Goal: Information Seeking & Learning: Find specific fact

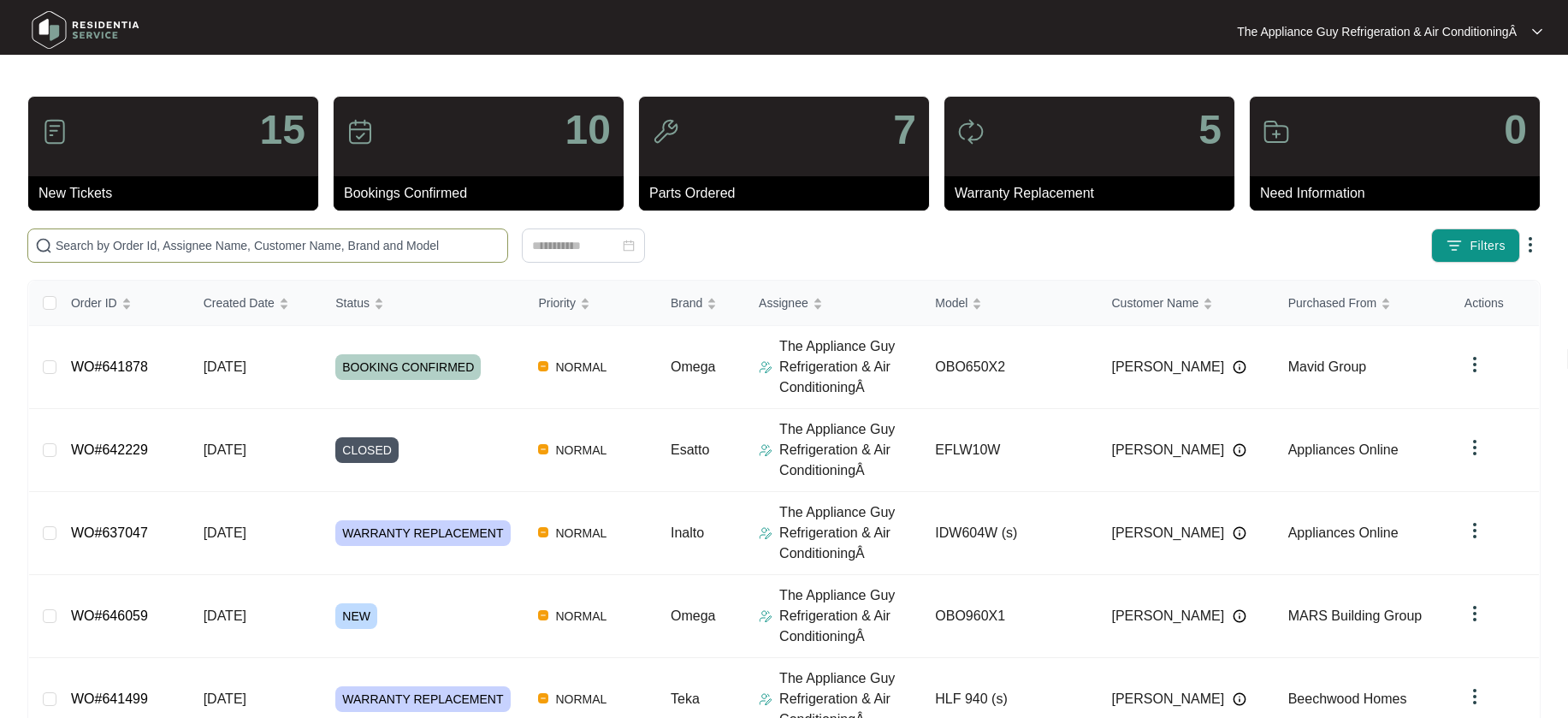
click at [98, 247] on input "text" at bounding box center [278, 245] width 445 height 19
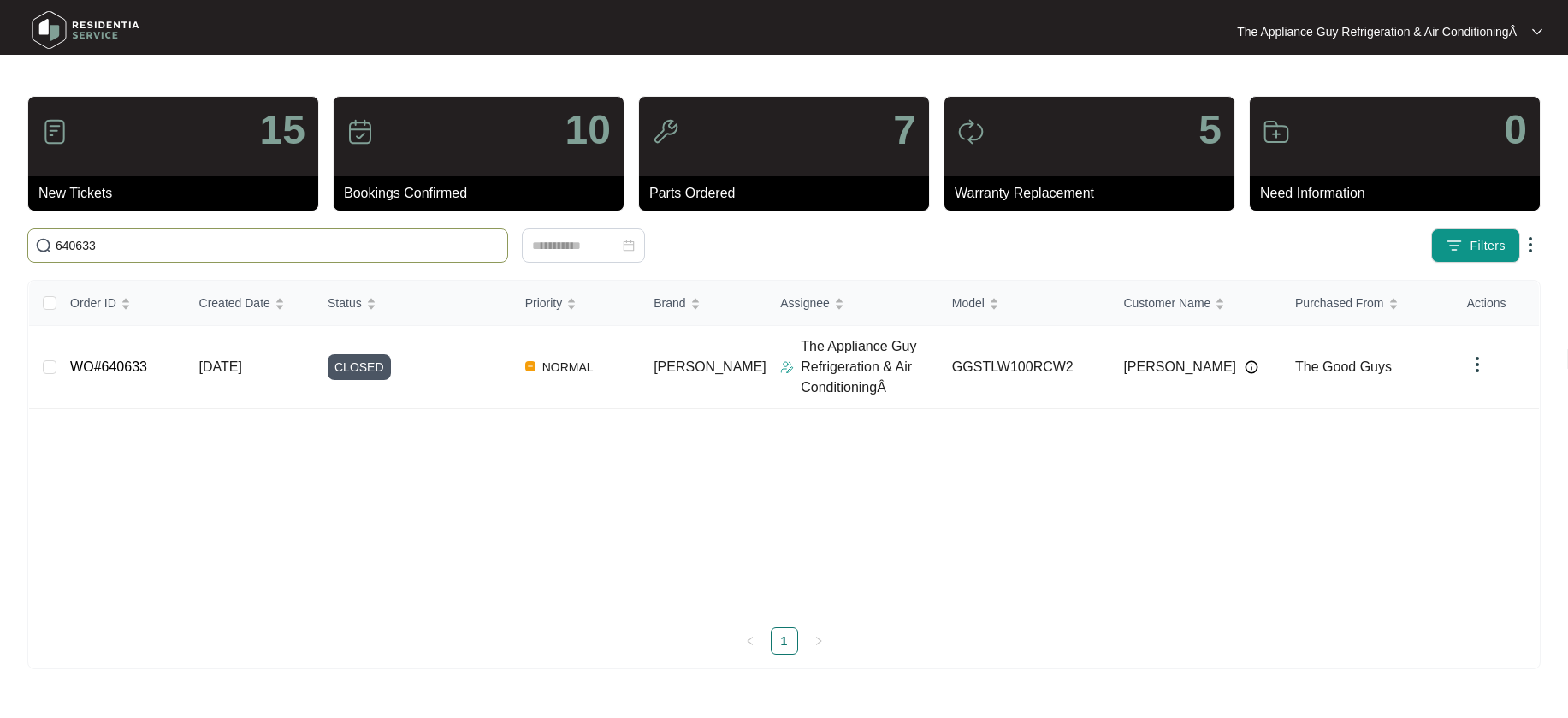
type input "640633"
click at [220, 367] on span "[DATE]" at bounding box center [221, 366] width 43 height 14
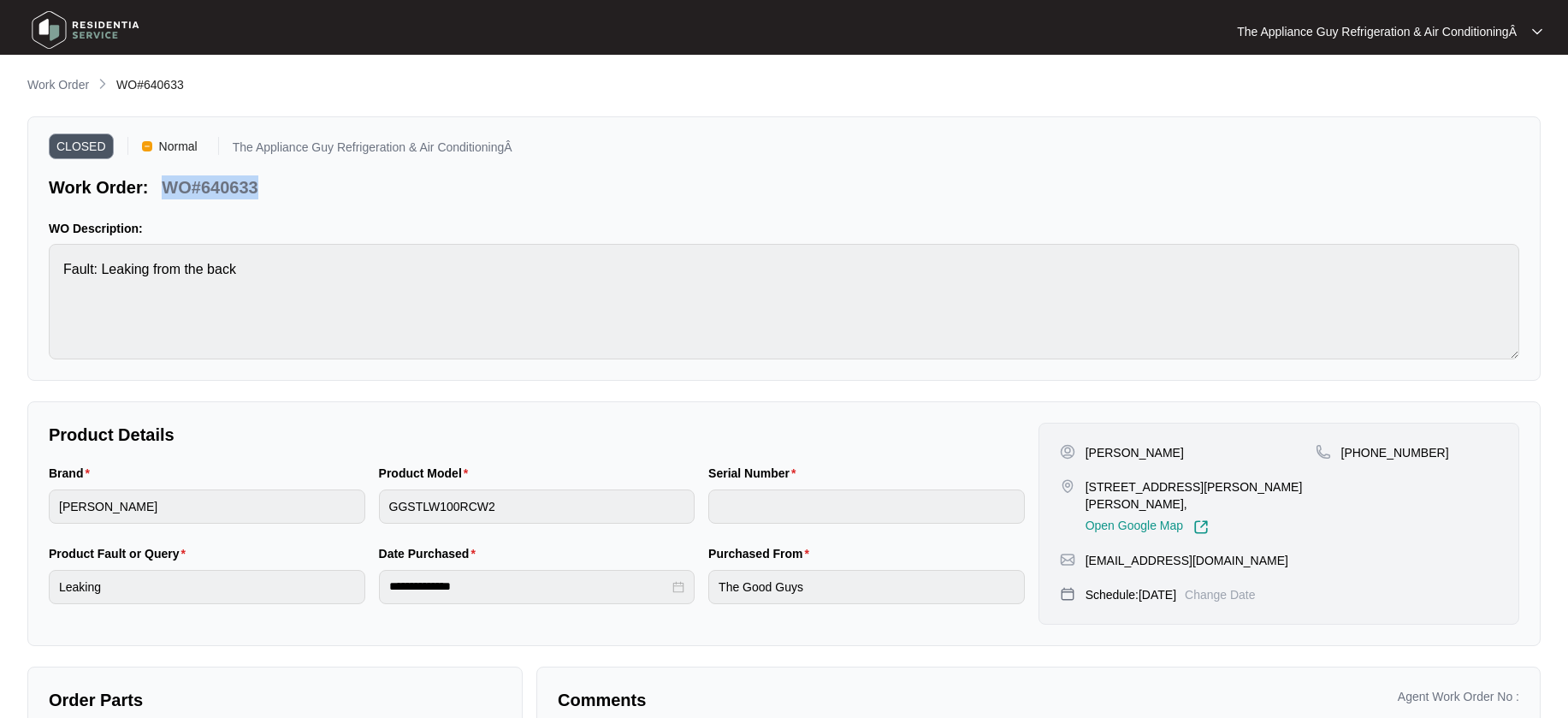
drag, startPoint x: 169, startPoint y: 181, endPoint x: 269, endPoint y: 187, distance: 100.2
click at [269, 187] on div "Work Order: WO#640633" at bounding box center [280, 184] width 464 height 30
copy p "WO#640633"
drag, startPoint x: 119, startPoint y: 83, endPoint x: 207, endPoint y: 83, distance: 88.0
click at [207, 83] on div "Work Order WO#640633" at bounding box center [784, 85] width 1513 height 21
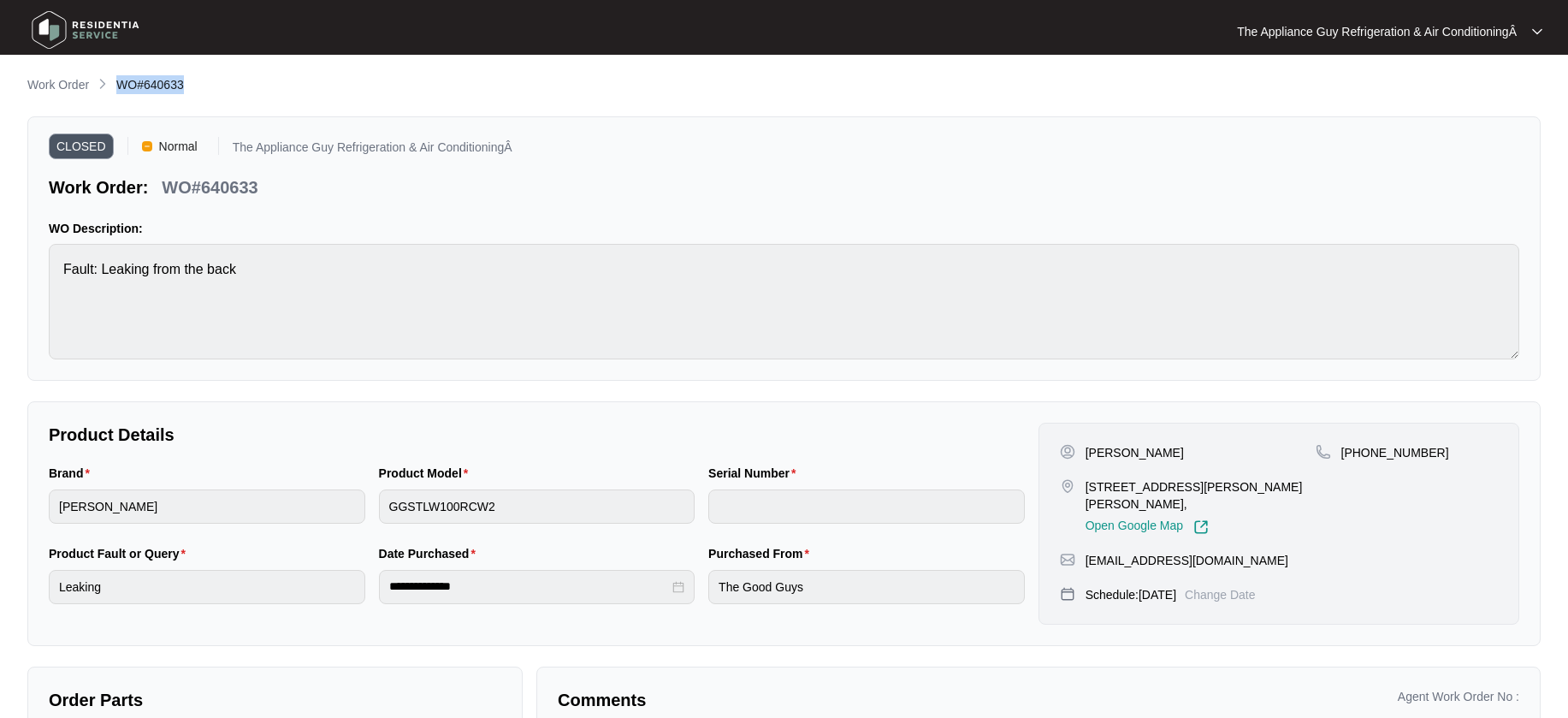
copy span "WO#640633"
click at [1108, 454] on p "[PERSON_NAME]" at bounding box center [1134, 452] width 99 height 17
drag, startPoint x: 1085, startPoint y: 454, endPoint x: 1144, endPoint y: 449, distance: 59.2
click at [1145, 449] on div "[PERSON_NAME]" at bounding box center [1187, 452] width 256 height 17
copy p "[PERSON_NAME]"
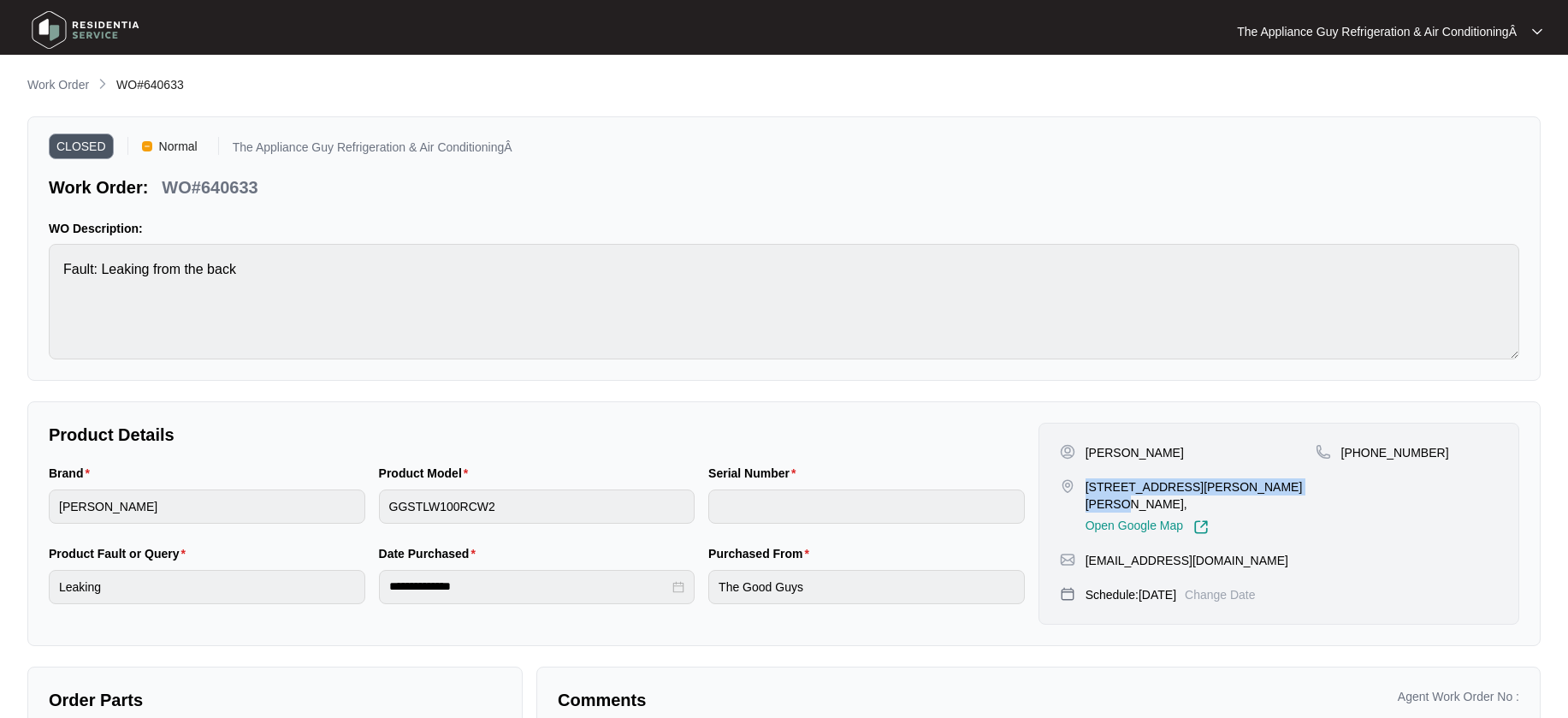
drag, startPoint x: 1088, startPoint y: 486, endPoint x: 1289, endPoint y: 489, distance: 201.0
click at [1289, 489] on p "[STREET_ADDRESS][PERSON_NAME][PERSON_NAME]," at bounding box center [1200, 495] width 230 height 34
copy p "[STREET_ADDRESS][PERSON_NAME][PERSON_NAME]"
click at [70, 81] on p "Work Order" at bounding box center [57, 84] width 62 height 17
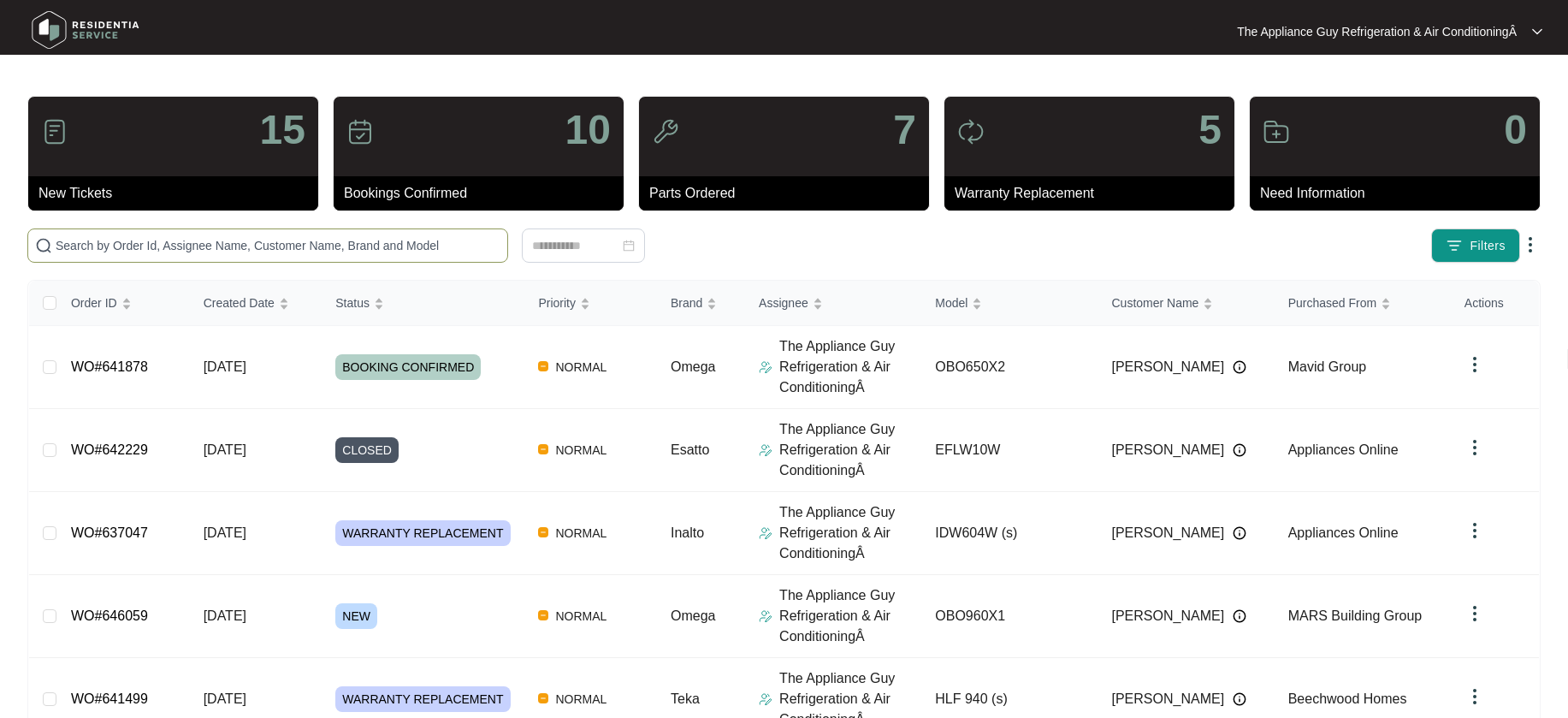
click at [162, 236] on input "text" at bounding box center [278, 245] width 445 height 19
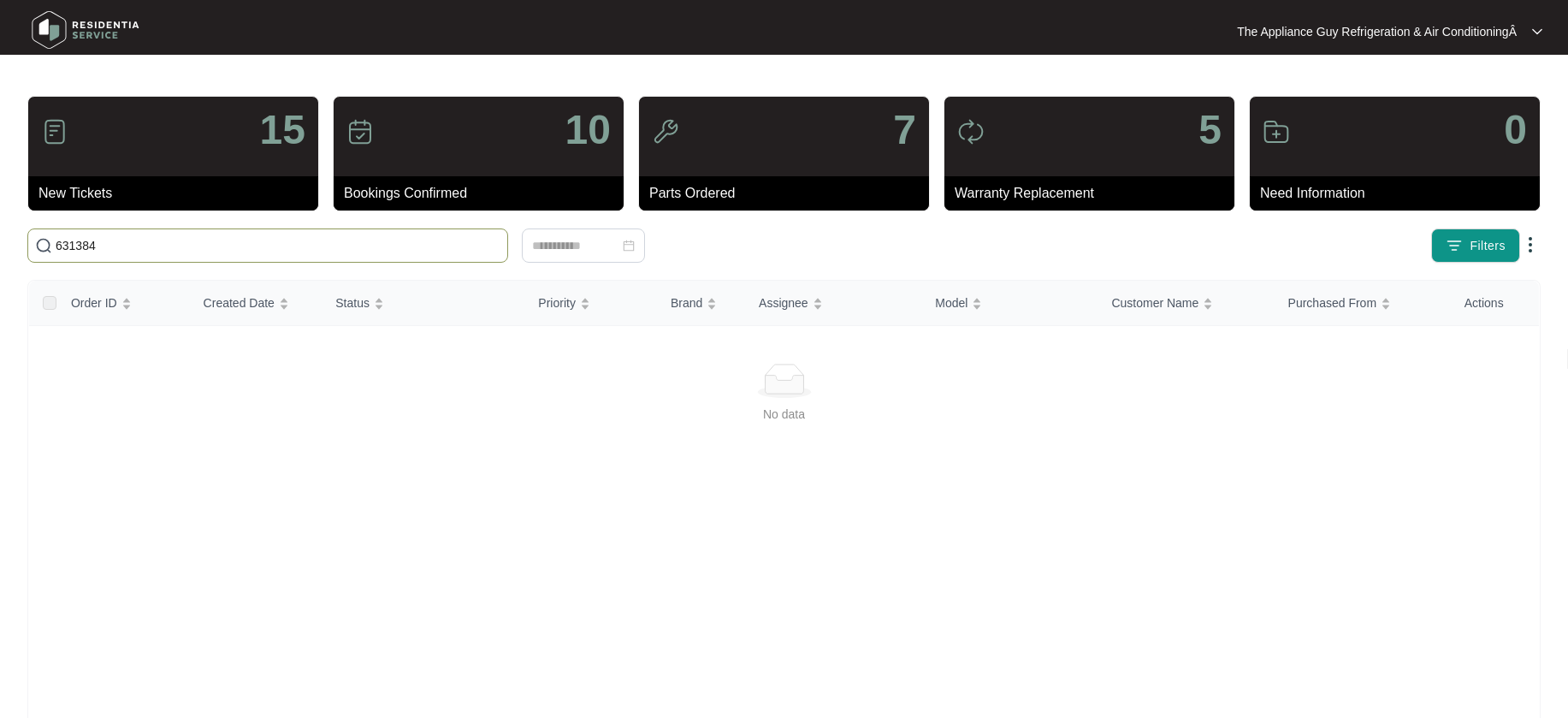
click at [114, 250] on input "631384" at bounding box center [278, 245] width 445 height 19
drag, startPoint x: 113, startPoint y: 250, endPoint x: 67, endPoint y: 254, distance: 46.2
click at [68, 254] on input "631384" at bounding box center [278, 245] width 445 height 19
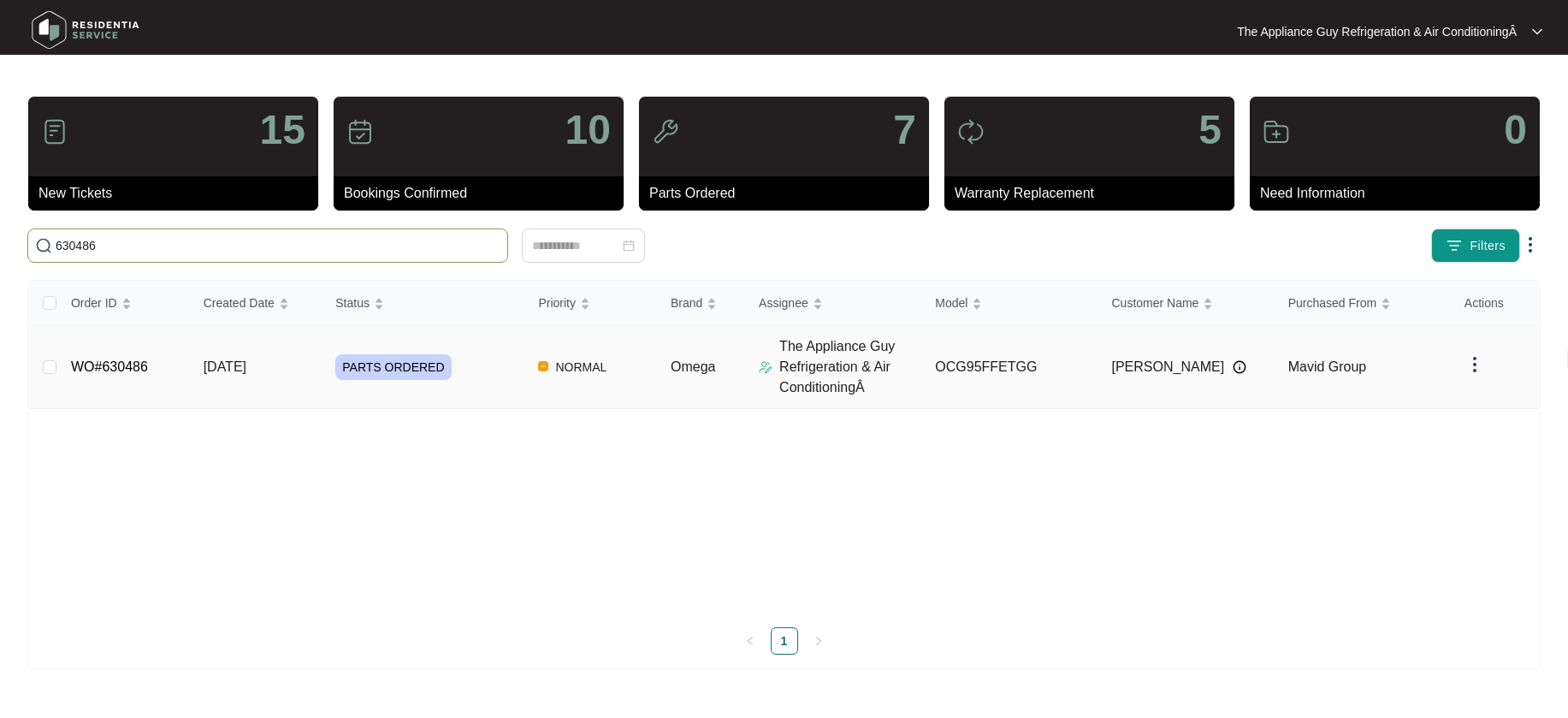
type input "630486"
click at [233, 368] on span "[DATE]" at bounding box center [225, 366] width 43 height 14
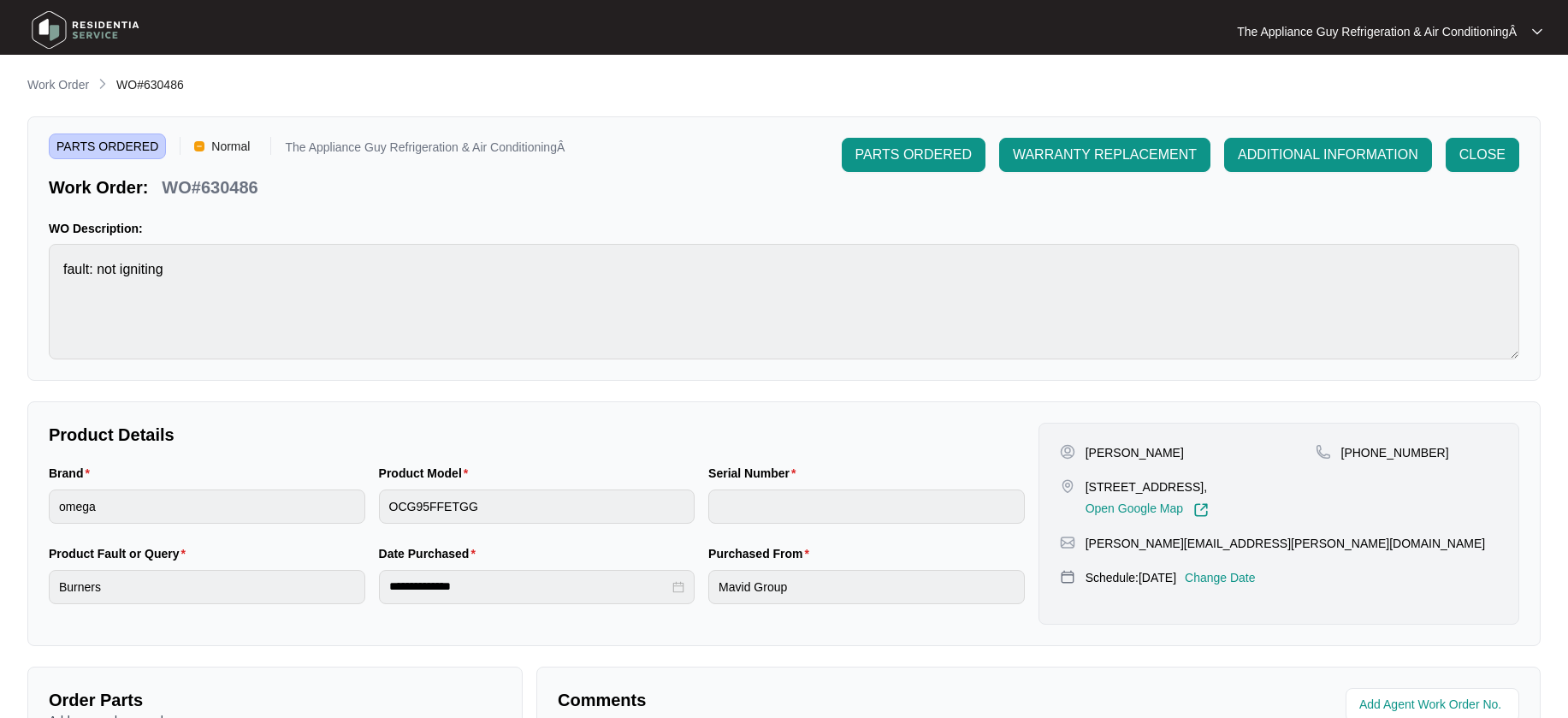
click at [1091, 451] on p "[PERSON_NAME]" at bounding box center [1134, 452] width 99 height 17
drag, startPoint x: 1088, startPoint y: 451, endPoint x: 1153, endPoint y: 452, distance: 65.0
click at [1153, 452] on div "[PERSON_NAME]" at bounding box center [1187, 452] width 256 height 17
copy p "[PERSON_NAME]"
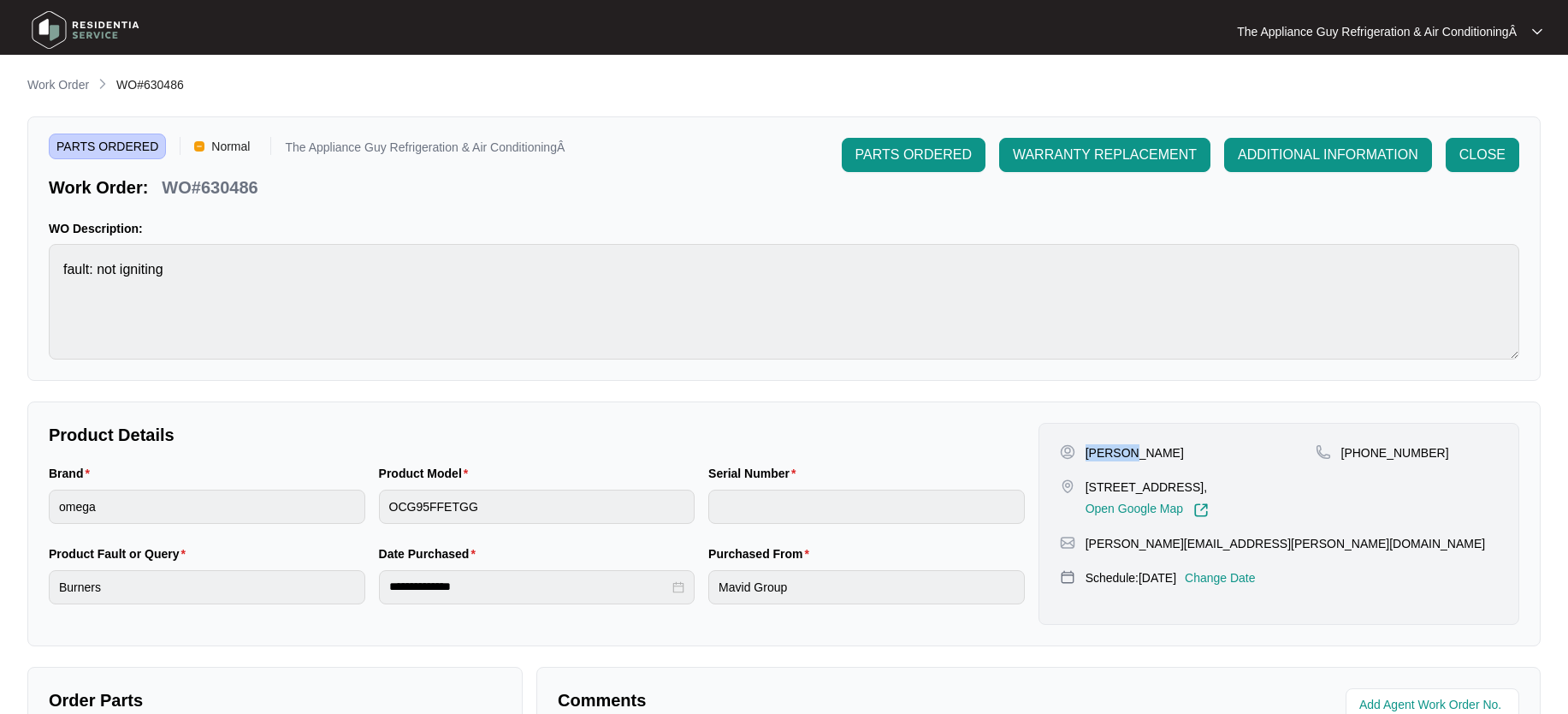
drag, startPoint x: 1091, startPoint y: 485, endPoint x: 1297, endPoint y: 499, distance: 206.5
click at [1209, 490] on p "[STREET_ADDRESS]," at bounding box center [1146, 487] width 123 height 17
copy p "[STREET_ADDRESS]"
click at [69, 86] on p "Work Order" at bounding box center [57, 84] width 62 height 17
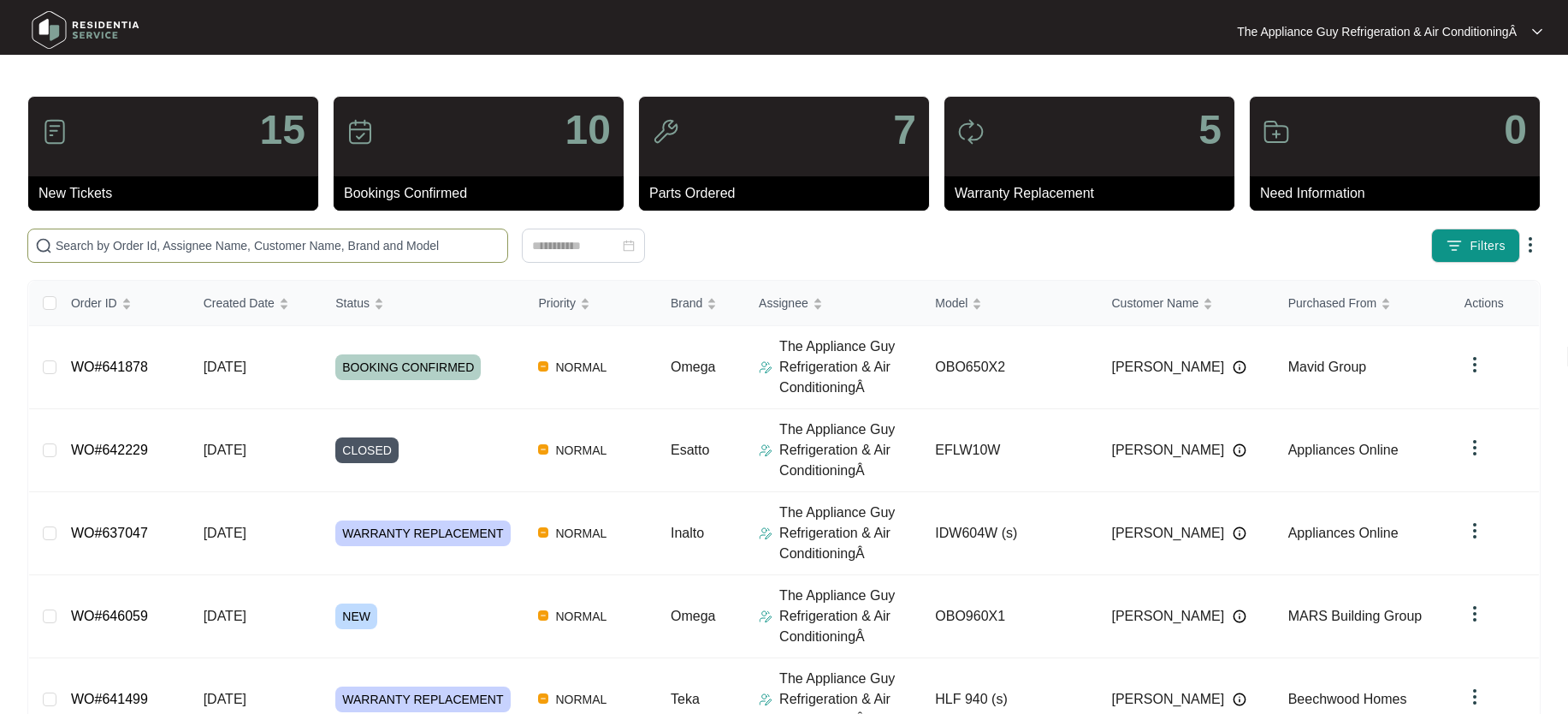
click at [86, 246] on input "text" at bounding box center [278, 245] width 445 height 19
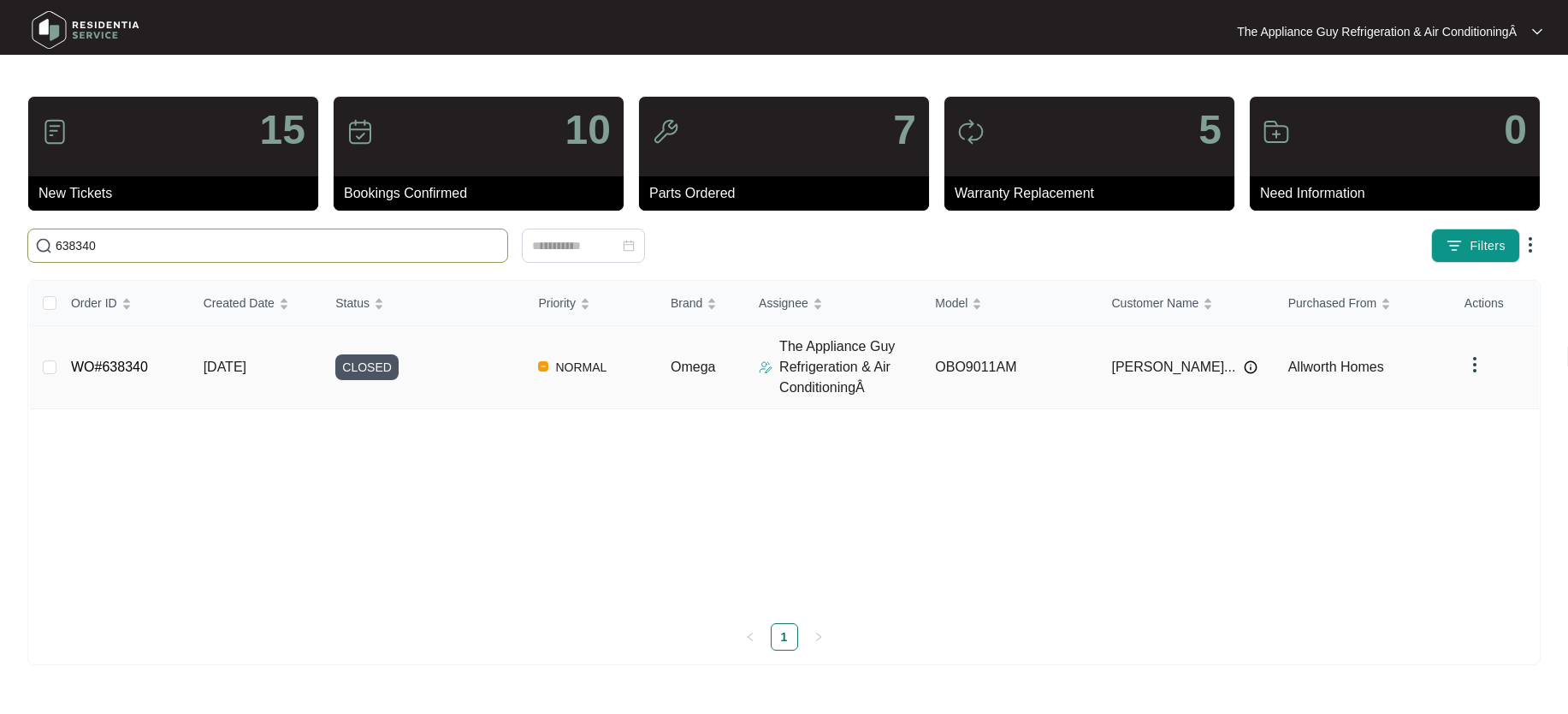
type input "638340"
click at [236, 357] on td "[DATE]" at bounding box center [257, 367] width 133 height 83
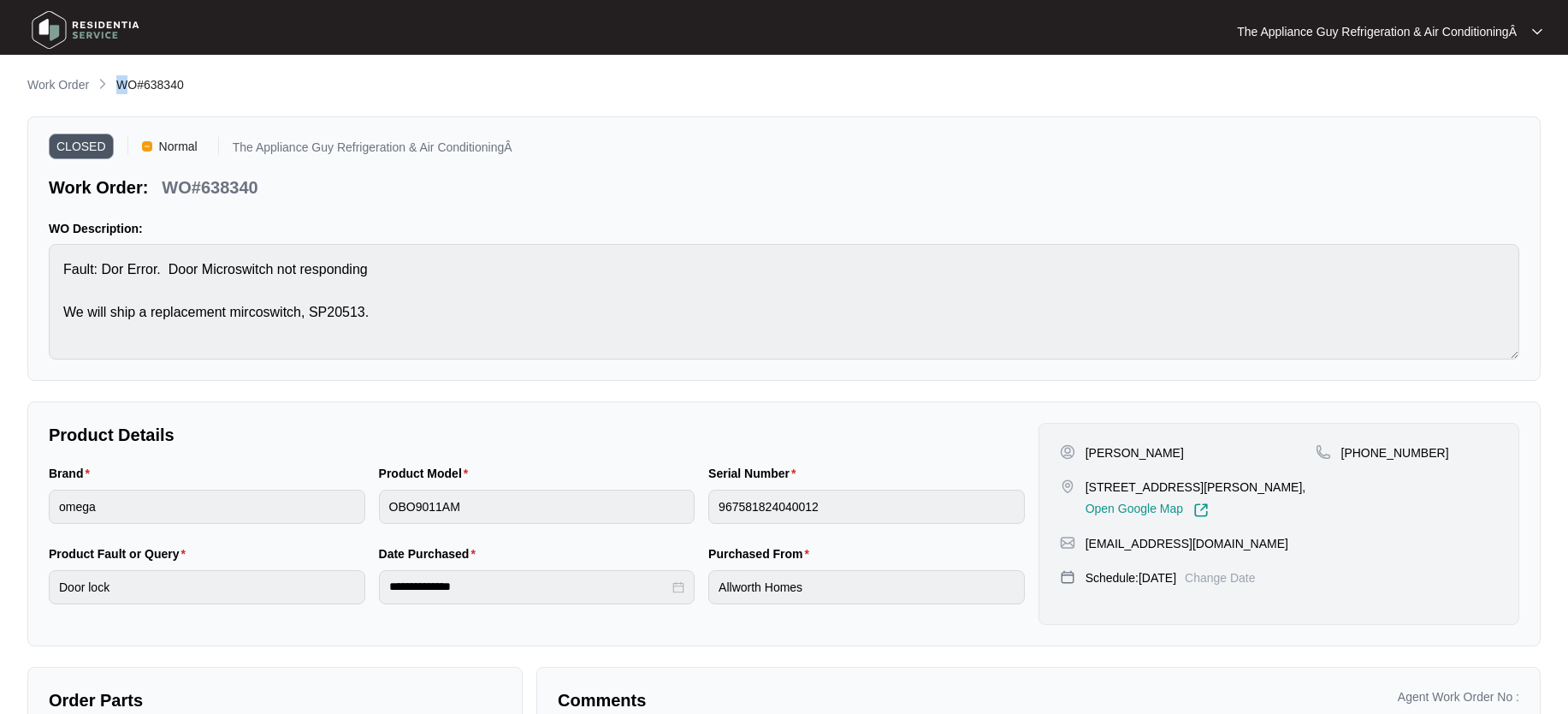
click at [118, 86] on span "WO#638340" at bounding box center [150, 84] width 67 height 13
drag, startPoint x: 118, startPoint y: 86, endPoint x: 195, endPoint y: 84, distance: 77.0
click at [194, 82] on div "Work Order WO#638340" at bounding box center [784, 85] width 1513 height 21
copy span "WO#638340"
drag, startPoint x: 1085, startPoint y: 453, endPoint x: 1186, endPoint y: 454, distance: 101.0
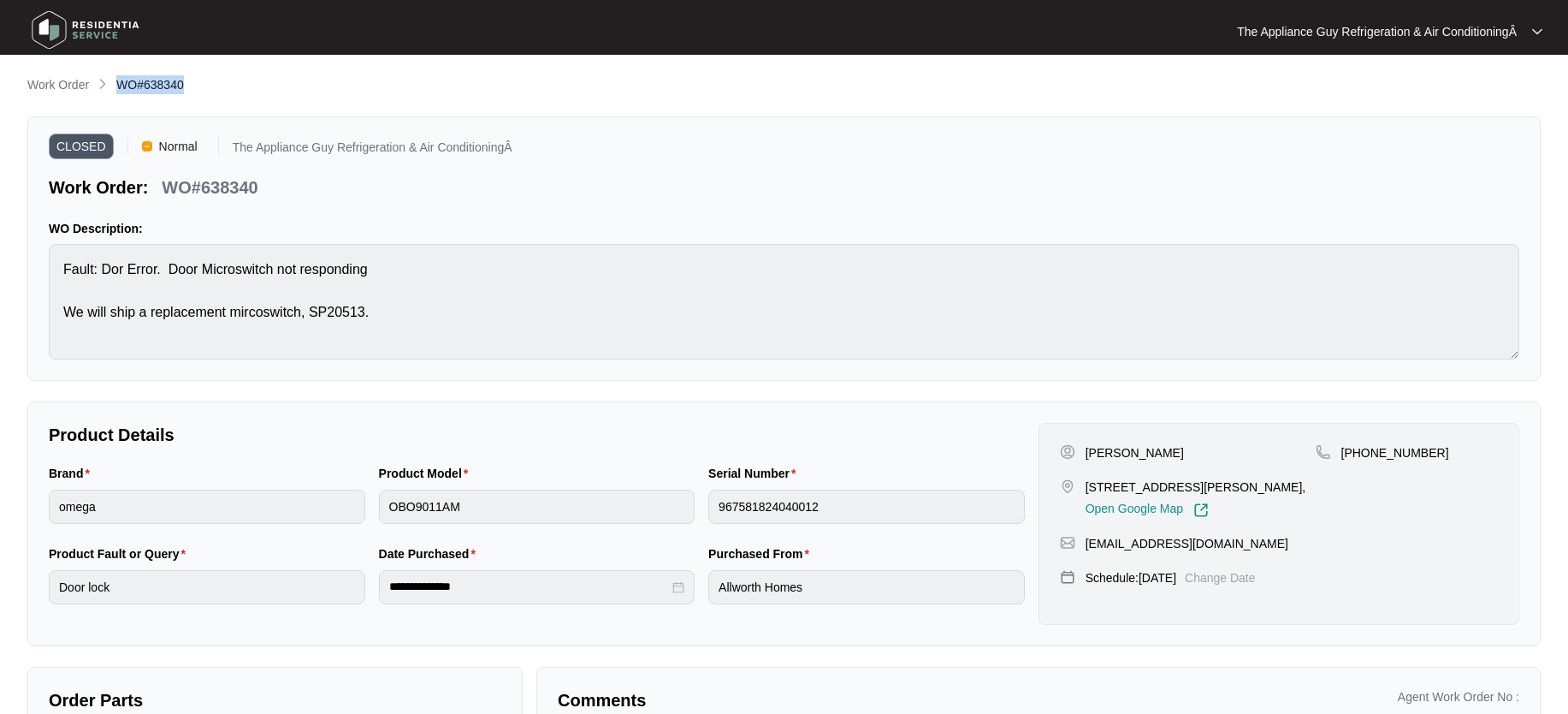
click at [1184, 454] on div "[PERSON_NAME]" at bounding box center [1187, 453] width 256 height 17
copy p "[PERSON_NAME]"
drag, startPoint x: 1084, startPoint y: 489, endPoint x: 1047, endPoint y: 503, distance: 39.6
click at [1109, 496] on p "[STREET_ADDRESS][PERSON_NAME]," at bounding box center [1196, 487] width 221 height 17
copy p "[STREET_ADDRESS][PERSON_NAME]"
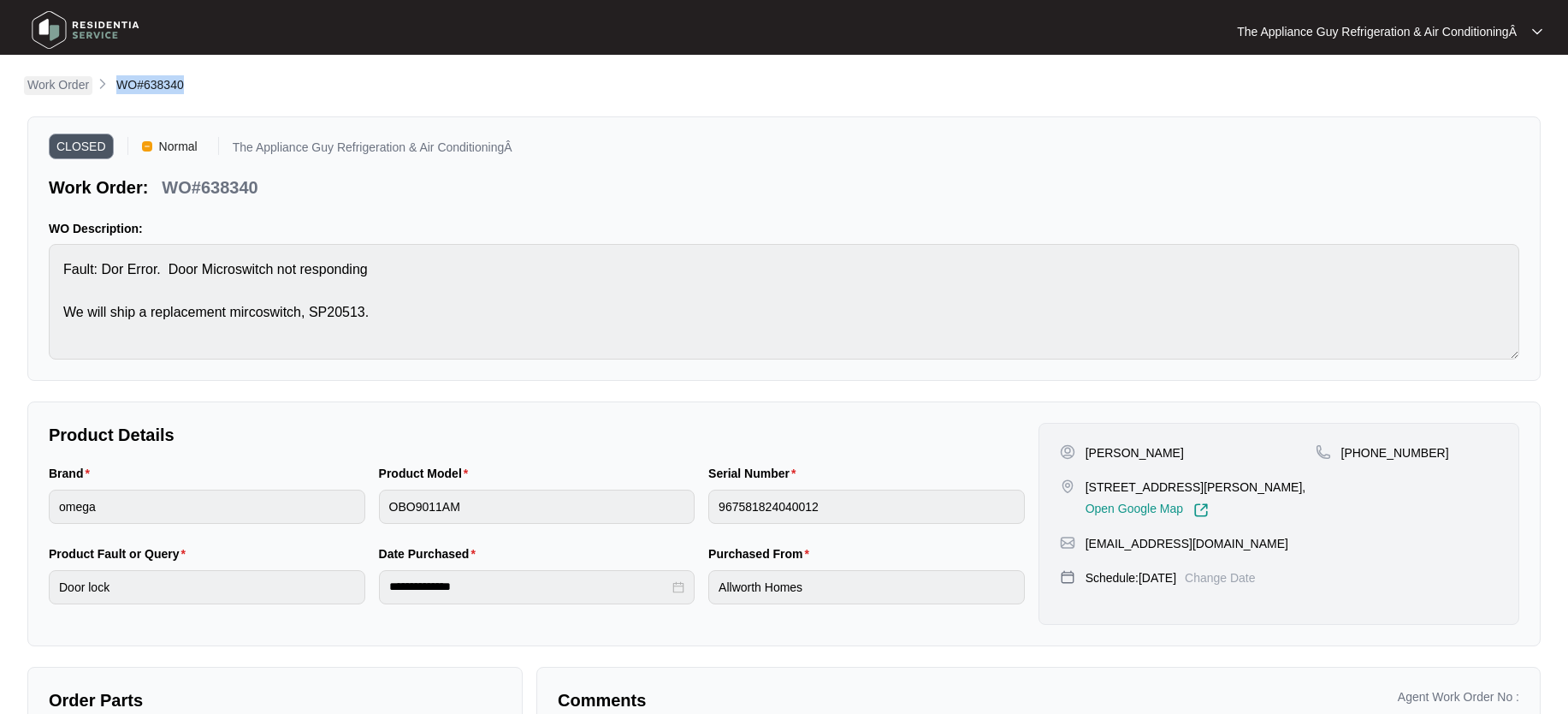
click at [74, 84] on p "Work Order" at bounding box center [57, 84] width 62 height 17
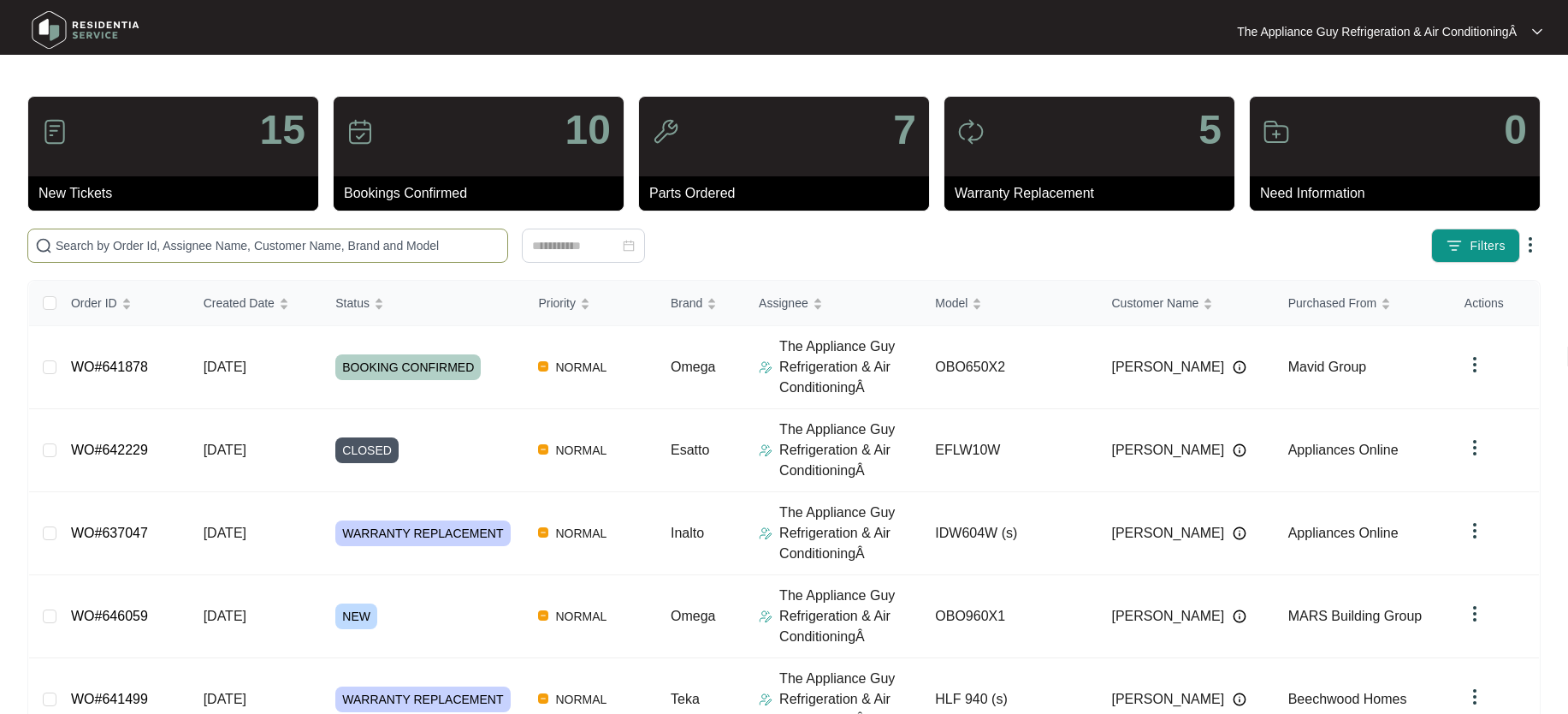
click at [191, 242] on input "text" at bounding box center [278, 245] width 445 height 19
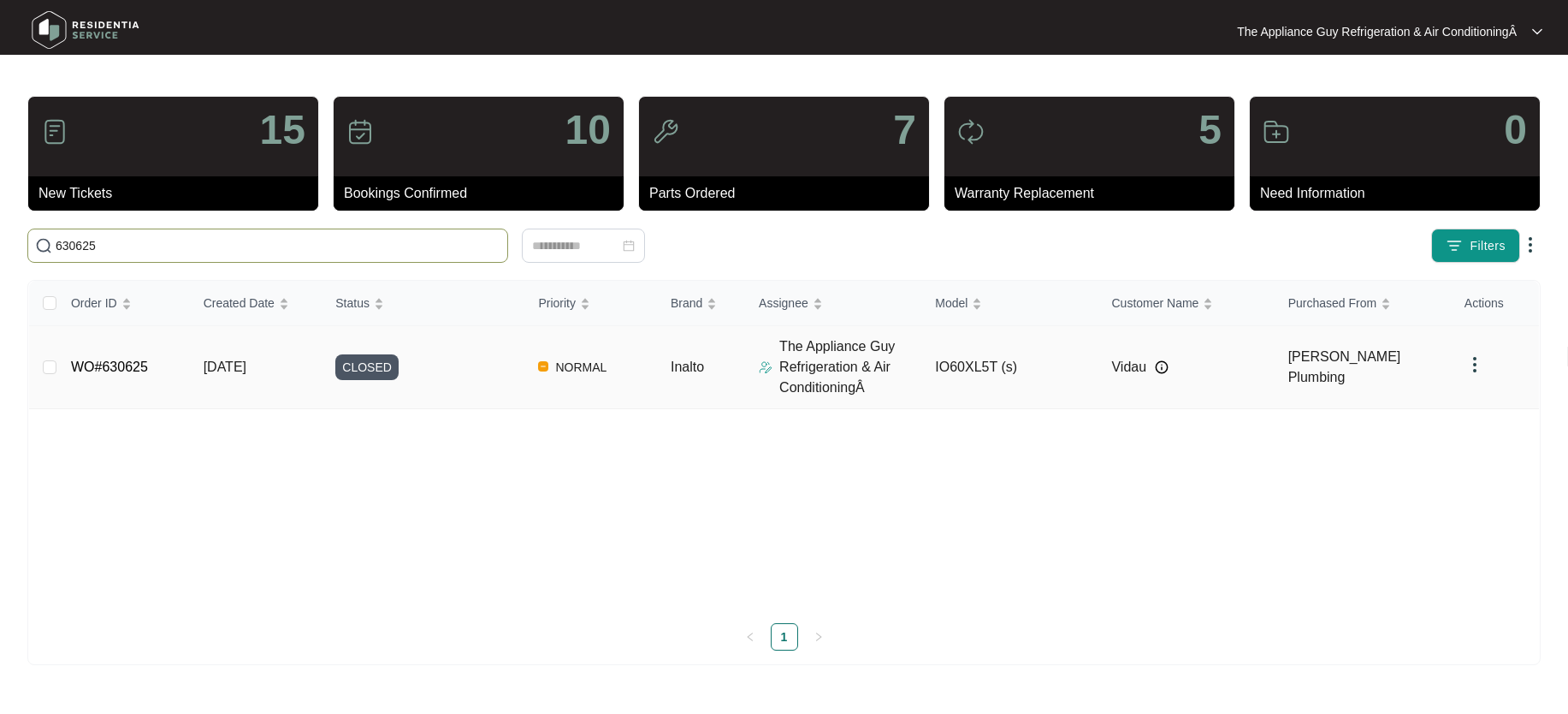
type input "630625"
click at [246, 372] on span "[DATE]" at bounding box center [225, 366] width 43 height 14
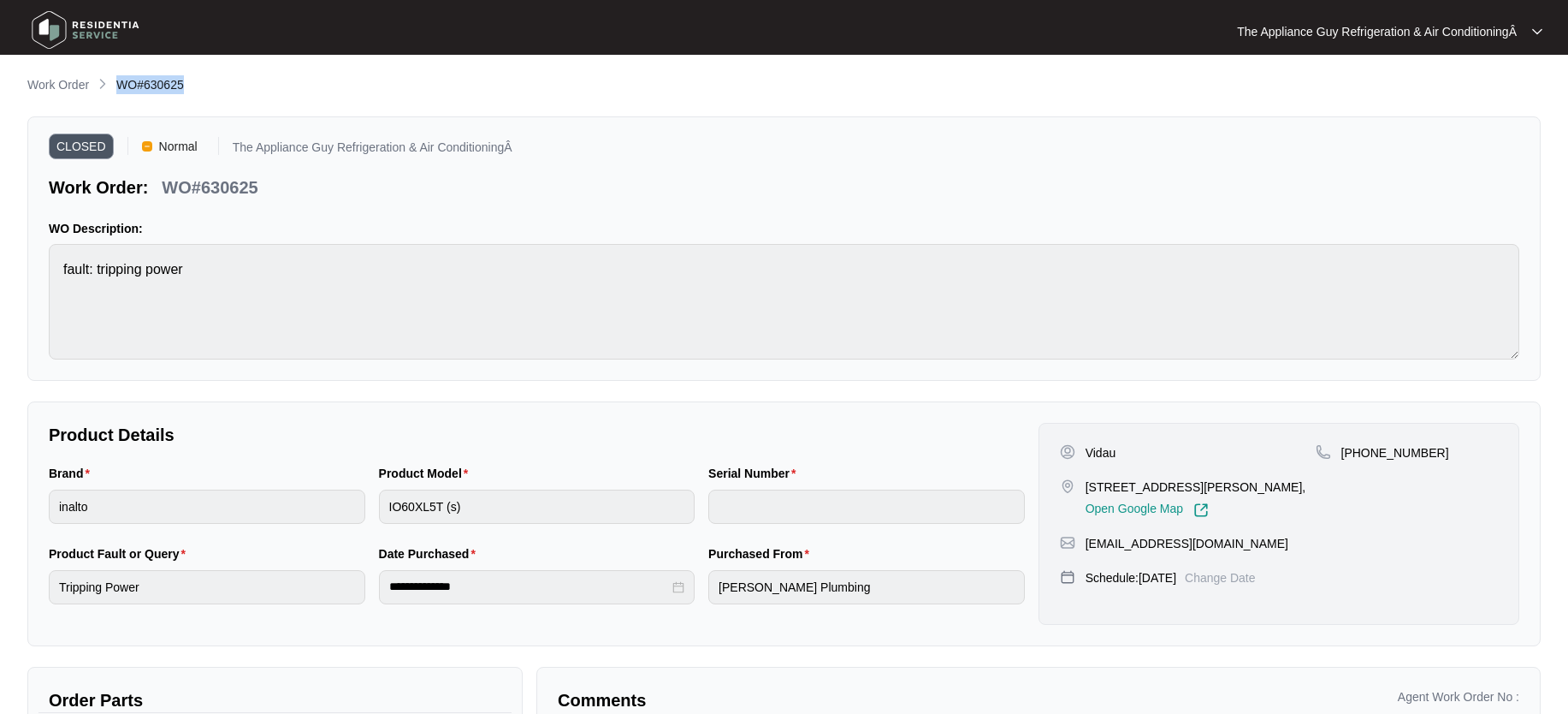
drag, startPoint x: 118, startPoint y: 85, endPoint x: 197, endPoint y: 82, distance: 79.1
click at [197, 82] on div "Work Order WO#630625" at bounding box center [784, 85] width 1513 height 21
copy span "WO#630625"
drag, startPoint x: 1086, startPoint y: 454, endPoint x: 1119, endPoint y: 455, distance: 33.0
click at [1121, 454] on div "Vidau" at bounding box center [1187, 453] width 256 height 17
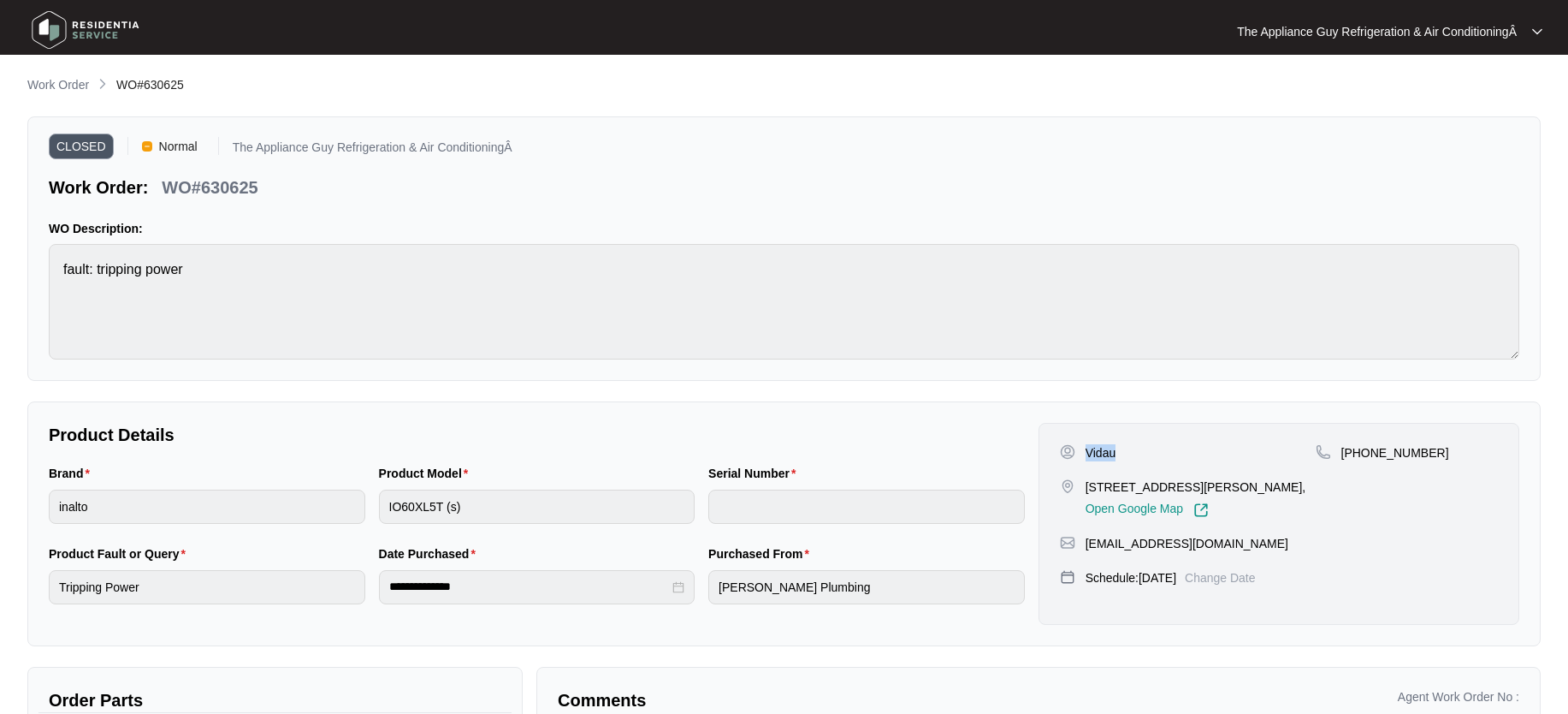
drag, startPoint x: 1206, startPoint y: 483, endPoint x: 1286, endPoint y: 488, distance: 80.2
click at [1289, 484] on p "[STREET_ADDRESS][PERSON_NAME]," at bounding box center [1196, 487] width 221 height 17
click at [53, 82] on p "Work Order" at bounding box center [57, 84] width 62 height 17
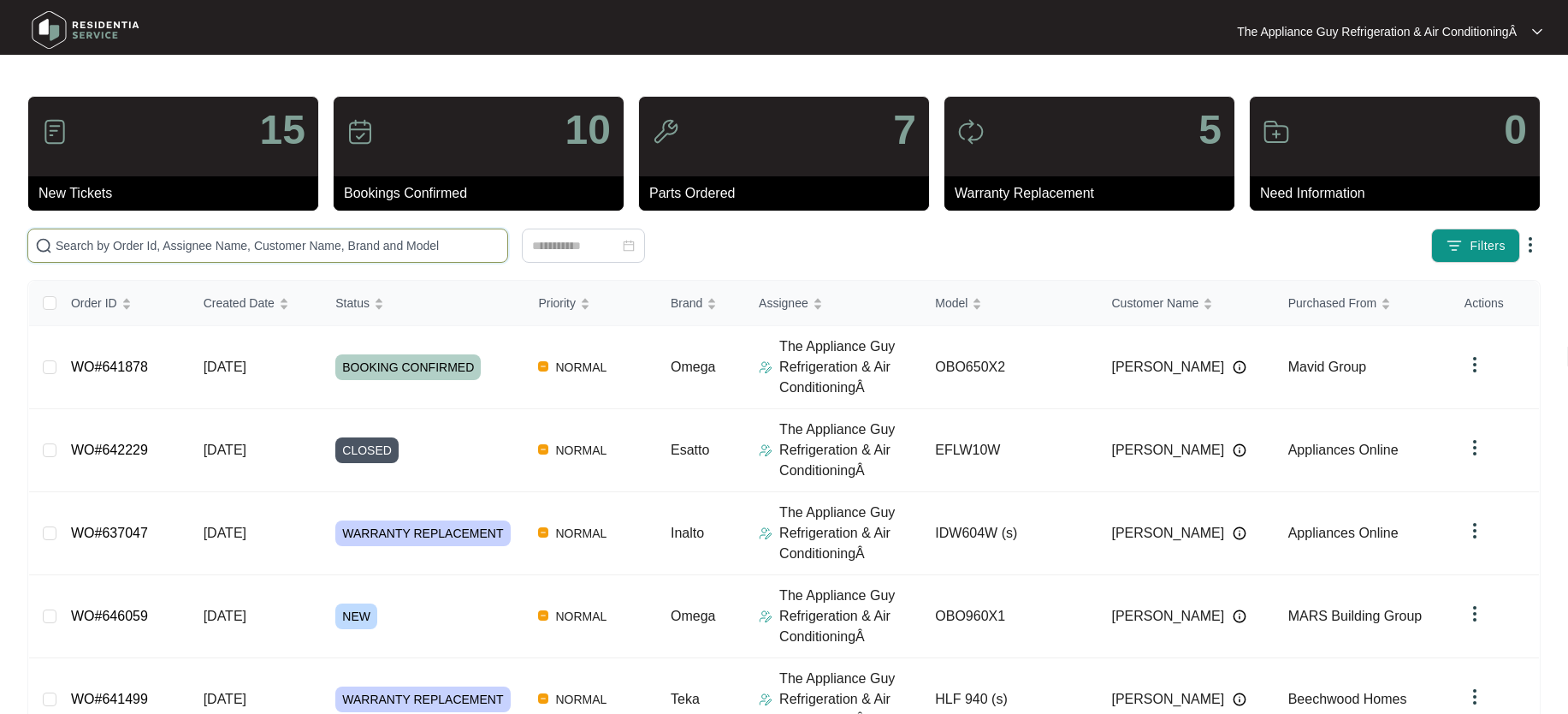
click at [180, 242] on input "text" at bounding box center [278, 245] width 445 height 19
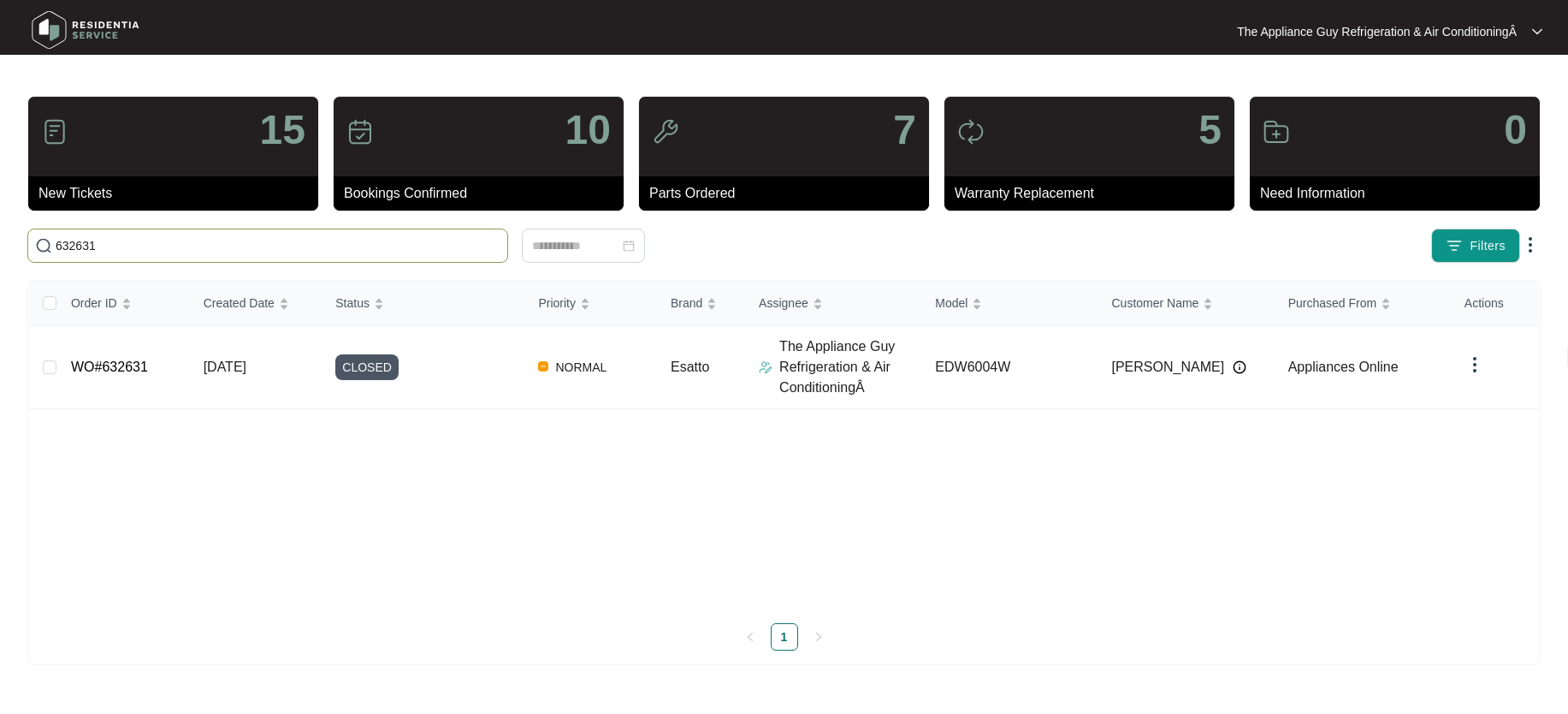
type input "632631"
click at [245, 365] on span "[DATE]" at bounding box center [225, 366] width 43 height 14
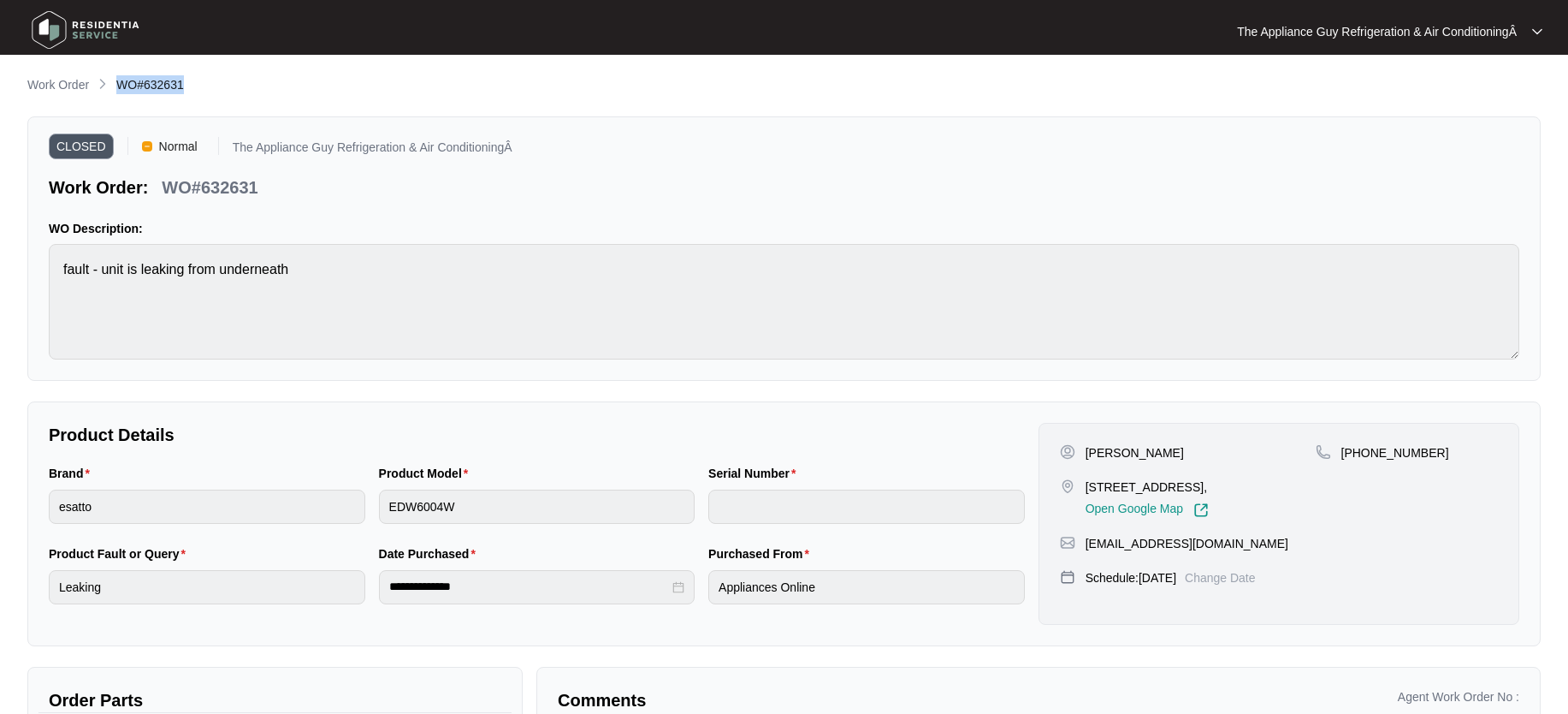
drag, startPoint x: 115, startPoint y: 88, endPoint x: 212, endPoint y: 96, distance: 97.3
click at [210, 89] on div "Work Order WO#632631" at bounding box center [784, 85] width 1513 height 21
drag, startPoint x: 1104, startPoint y: 454, endPoint x: 1178, endPoint y: 451, distance: 74.1
click at [1179, 451] on div "[PERSON_NAME]" at bounding box center [1187, 453] width 256 height 17
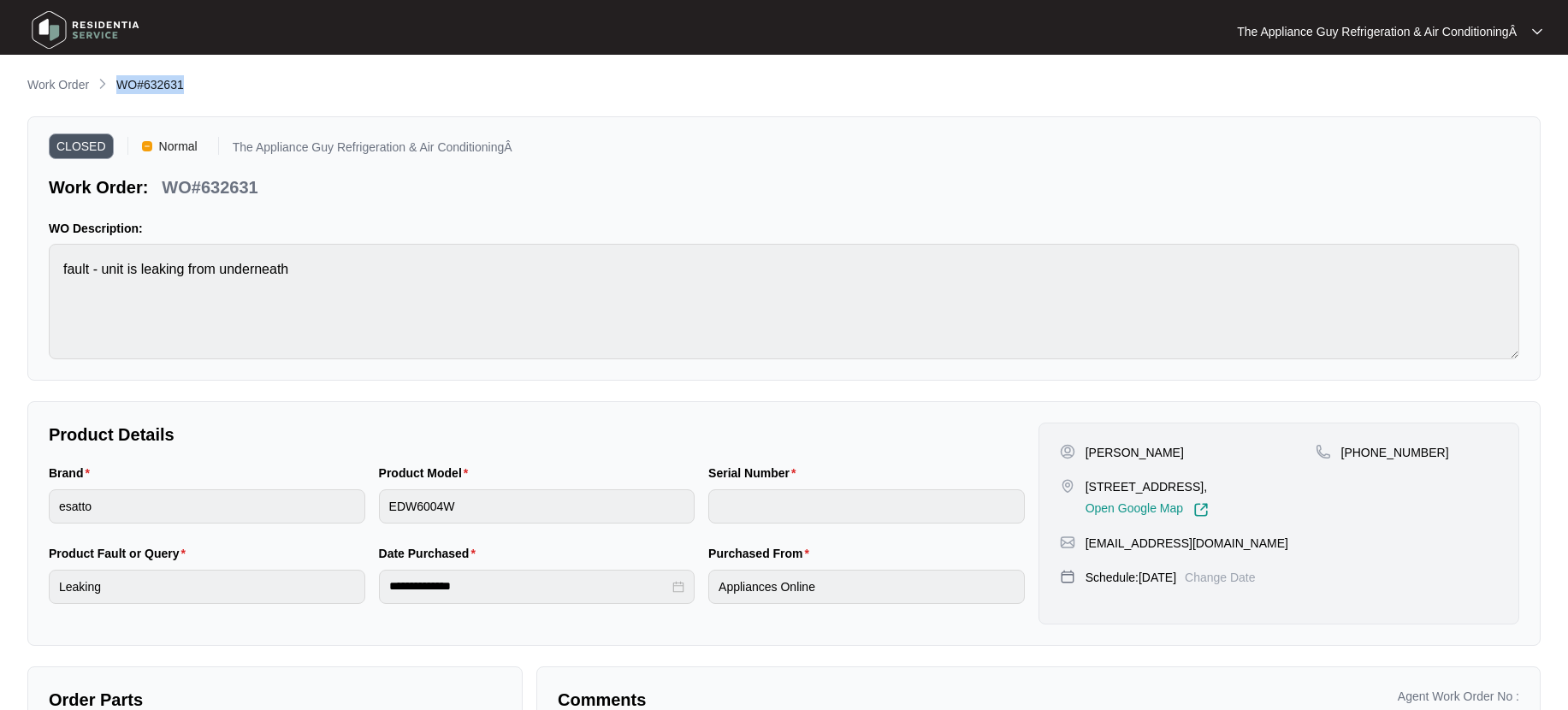
drag, startPoint x: 1095, startPoint y: 487, endPoint x: 1274, endPoint y: 519, distance: 181.8
click at [1209, 486] on p "[STREET_ADDRESS]," at bounding box center [1146, 486] width 123 height 17
click at [53, 81] on p "Work Order" at bounding box center [57, 84] width 62 height 17
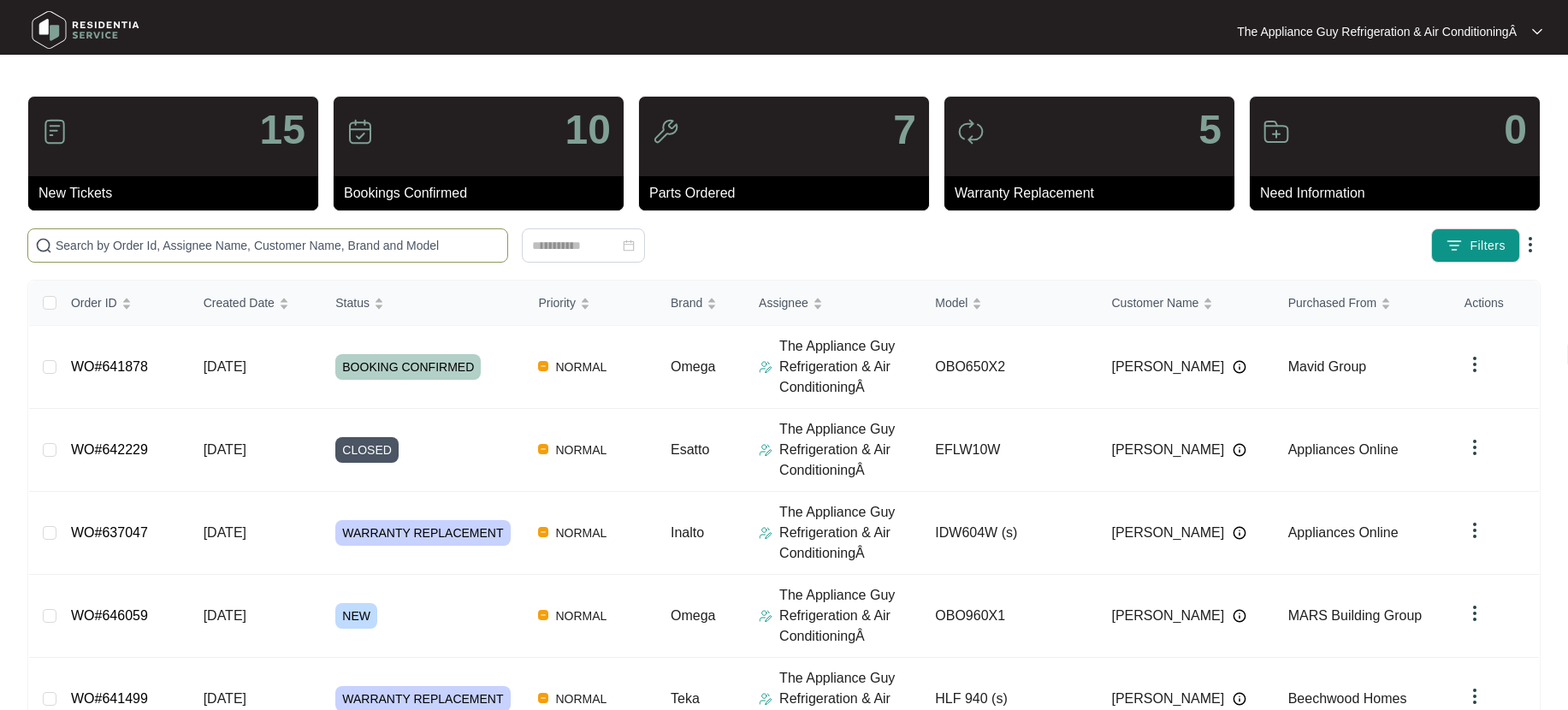
drag, startPoint x: 200, startPoint y: 257, endPoint x: 191, endPoint y: 254, distance: 9.5
click at [199, 257] on span at bounding box center [267, 245] width 481 height 34
click at [191, 253] on input "text" at bounding box center [278, 245] width 445 height 19
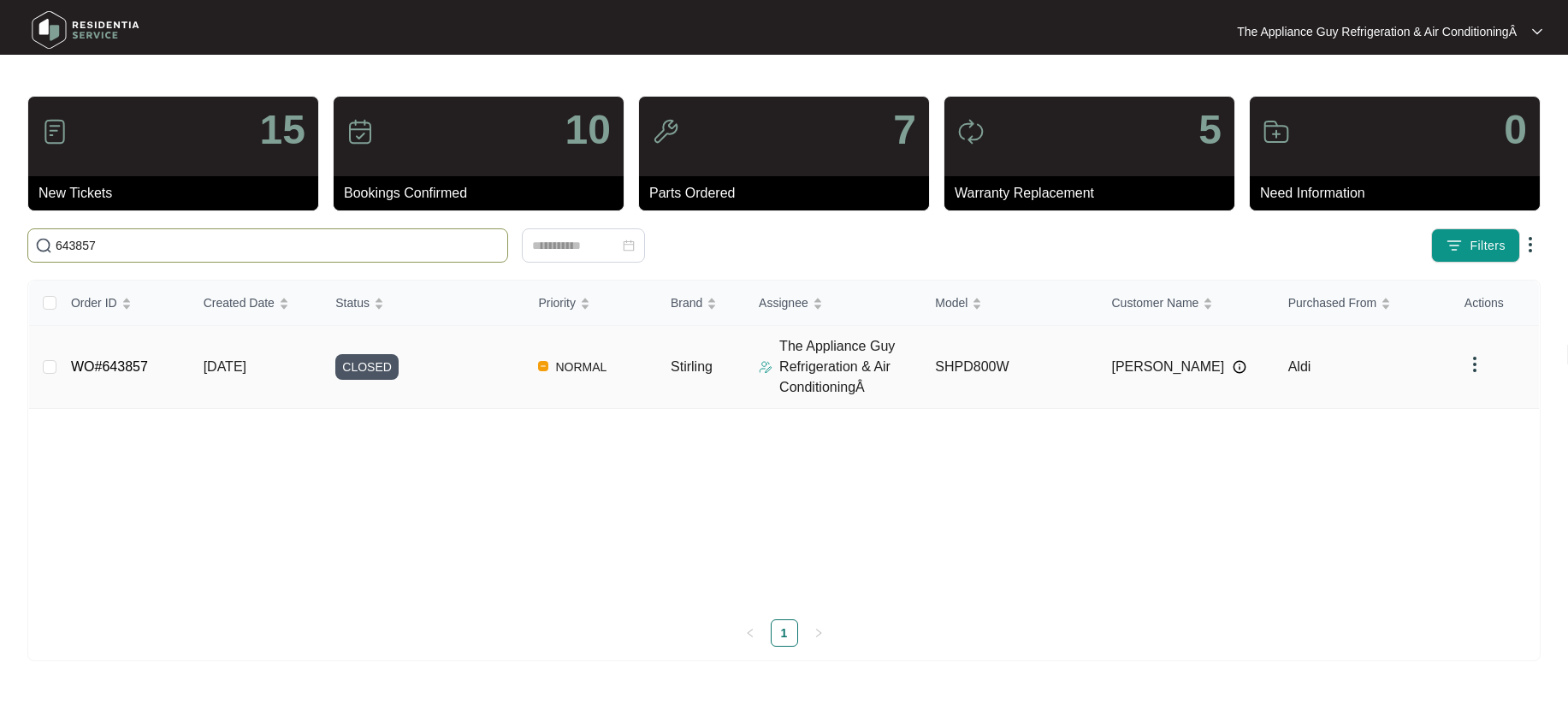
type input "643857"
click at [296, 358] on td "[DATE]" at bounding box center [257, 367] width 133 height 83
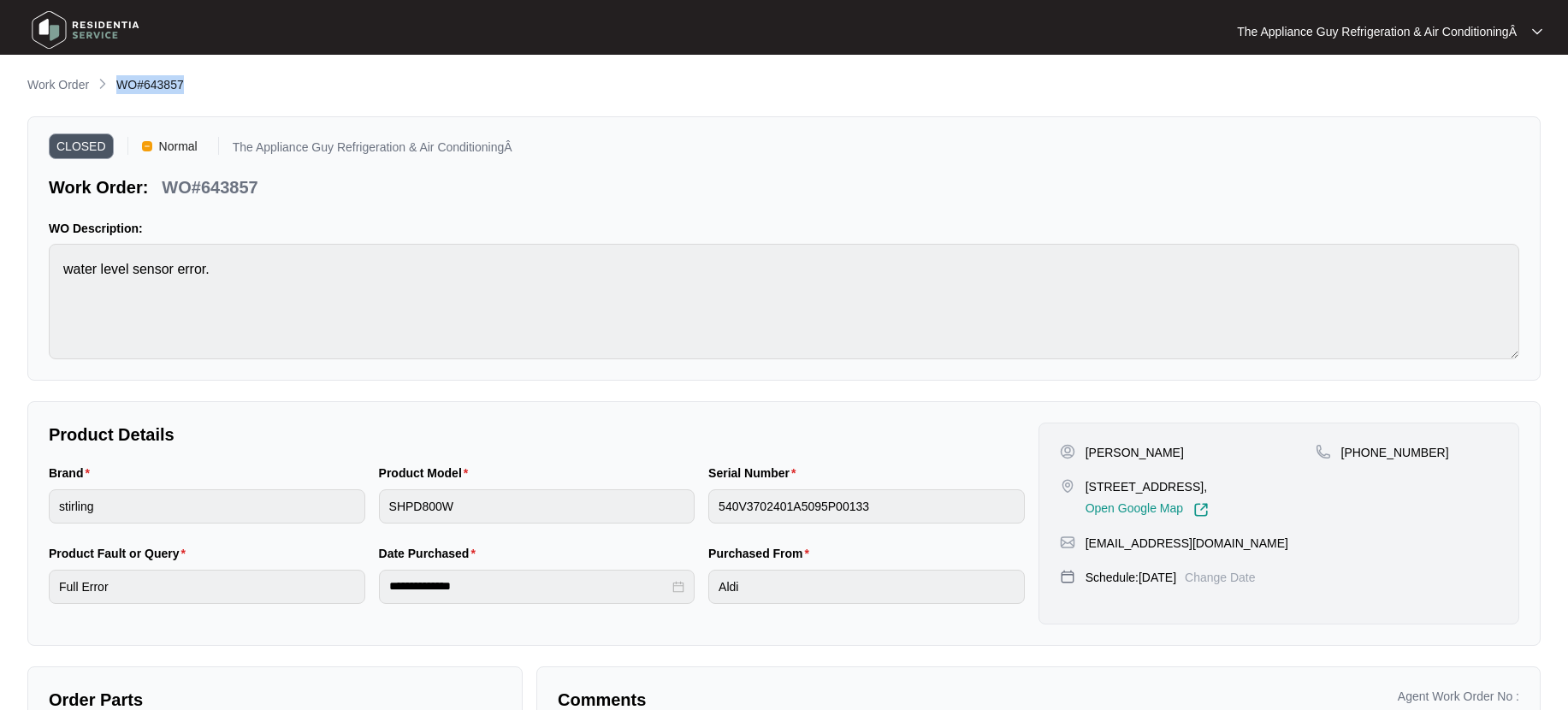
drag, startPoint x: 118, startPoint y: 85, endPoint x: 191, endPoint y: 95, distance: 73.7
click at [194, 84] on div "Work Order WO#643857" at bounding box center [784, 85] width 1513 height 21
drag, startPoint x: 1088, startPoint y: 448, endPoint x: 1158, endPoint y: 438, distance: 70.7
click at [1177, 450] on div "[PERSON_NAME]" at bounding box center [1187, 452] width 256 height 17
drag, startPoint x: 1152, startPoint y: 483, endPoint x: 1292, endPoint y: 482, distance: 140.0
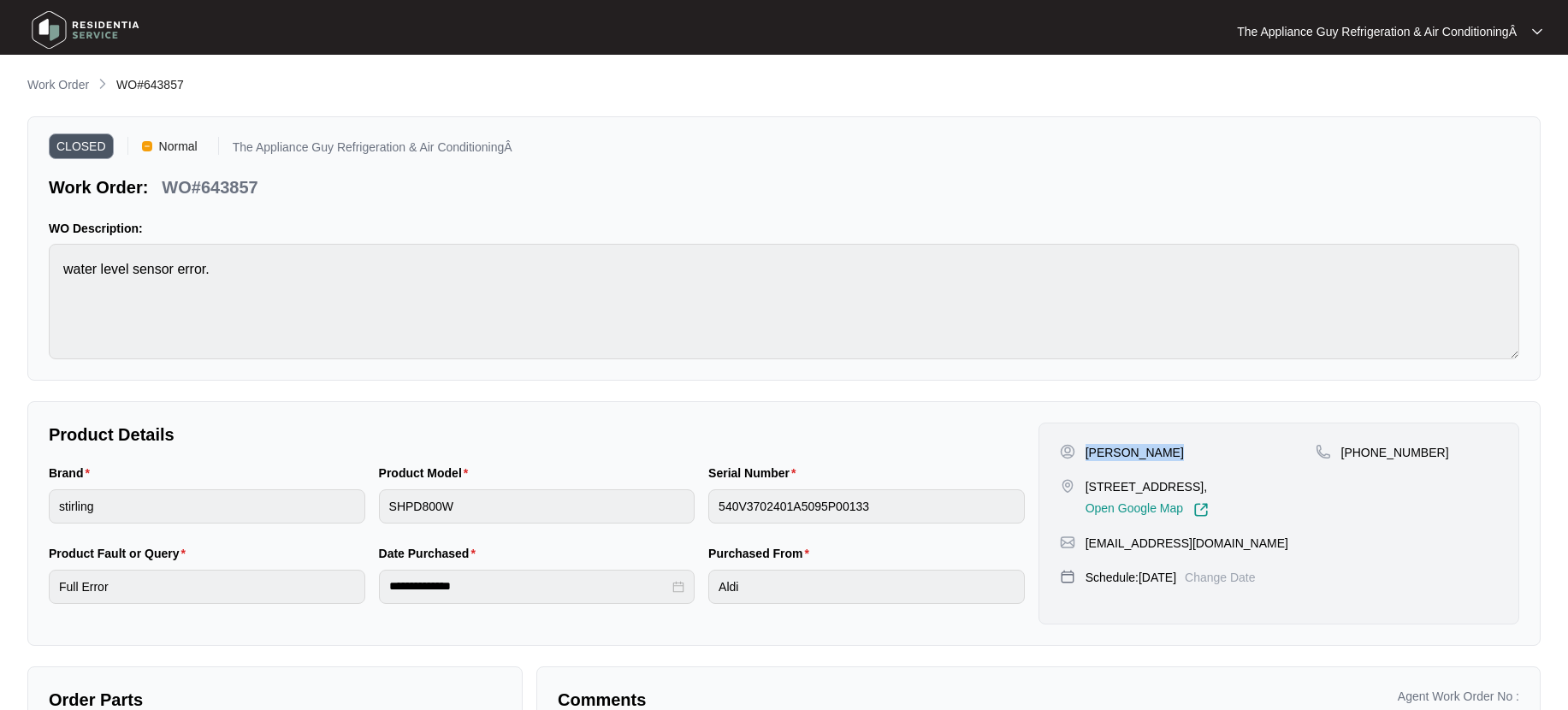
click at [1209, 480] on p "[STREET_ADDRESS]," at bounding box center [1146, 486] width 123 height 17
drag, startPoint x: 68, startPoint y: 82, endPoint x: 57, endPoint y: 79, distance: 11.4
click at [68, 82] on p "Work Order" at bounding box center [57, 84] width 62 height 17
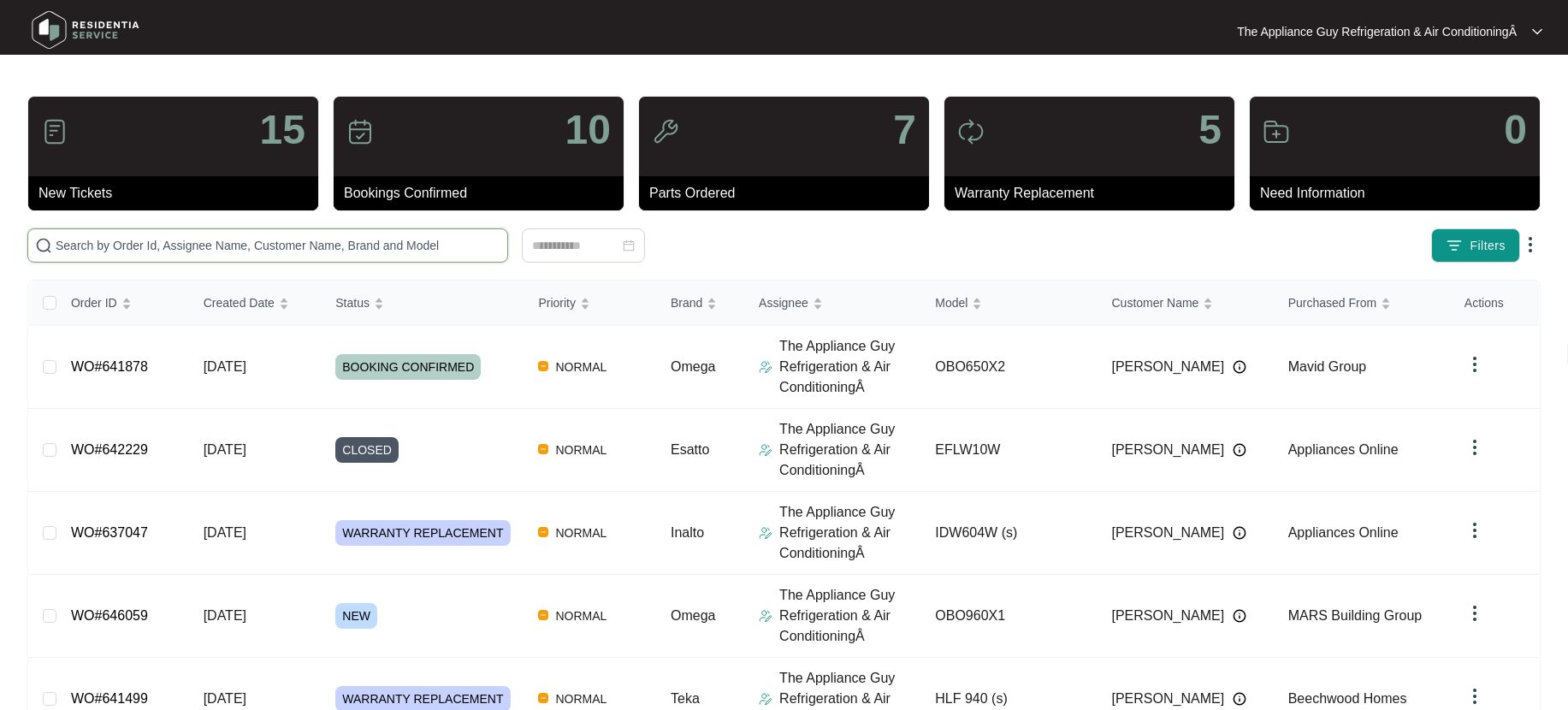
click at [156, 251] on input "text" at bounding box center [278, 245] width 445 height 19
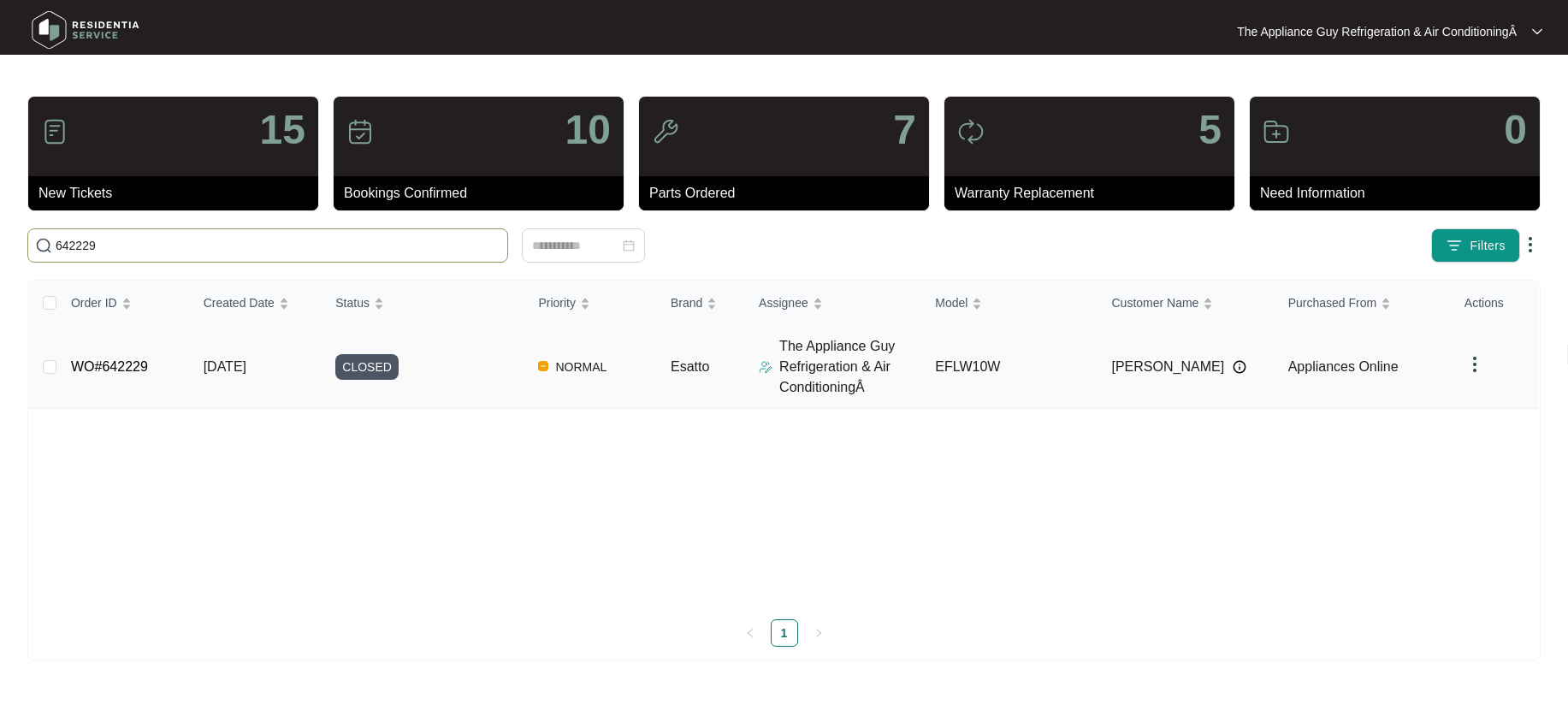
type input "642229"
click at [259, 355] on td "[DATE]" at bounding box center [257, 367] width 133 height 83
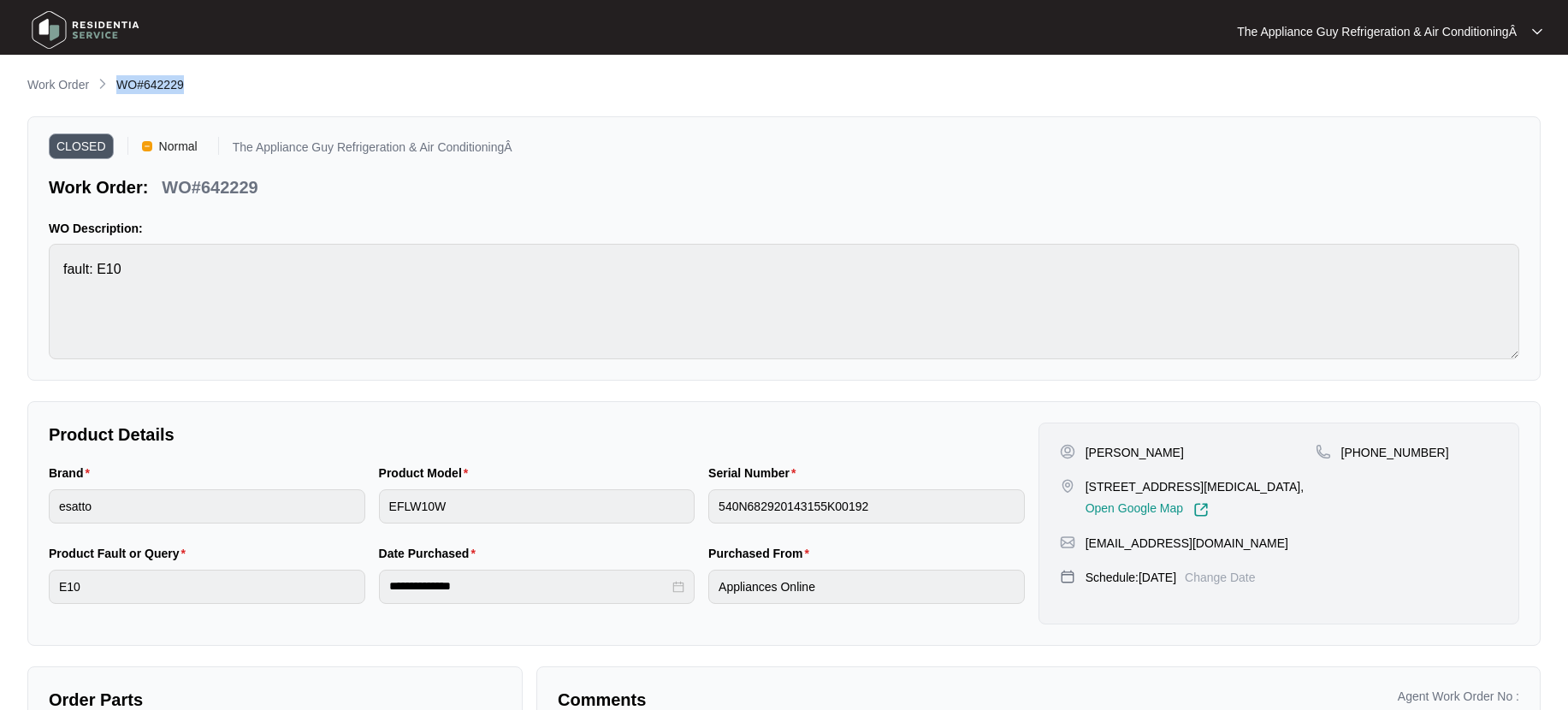
drag, startPoint x: 118, startPoint y: 85, endPoint x: 207, endPoint y: 85, distance: 89.0
click at [205, 81] on div "Work Order WO#642229" at bounding box center [784, 85] width 1513 height 21
drag, startPoint x: 1082, startPoint y: 451, endPoint x: 1163, endPoint y: 450, distance: 81.0
click at [1175, 451] on div "[PERSON_NAME]" at bounding box center [1187, 452] width 256 height 17
drag, startPoint x: 1083, startPoint y: 487, endPoint x: 1259, endPoint y: 487, distance: 176.0
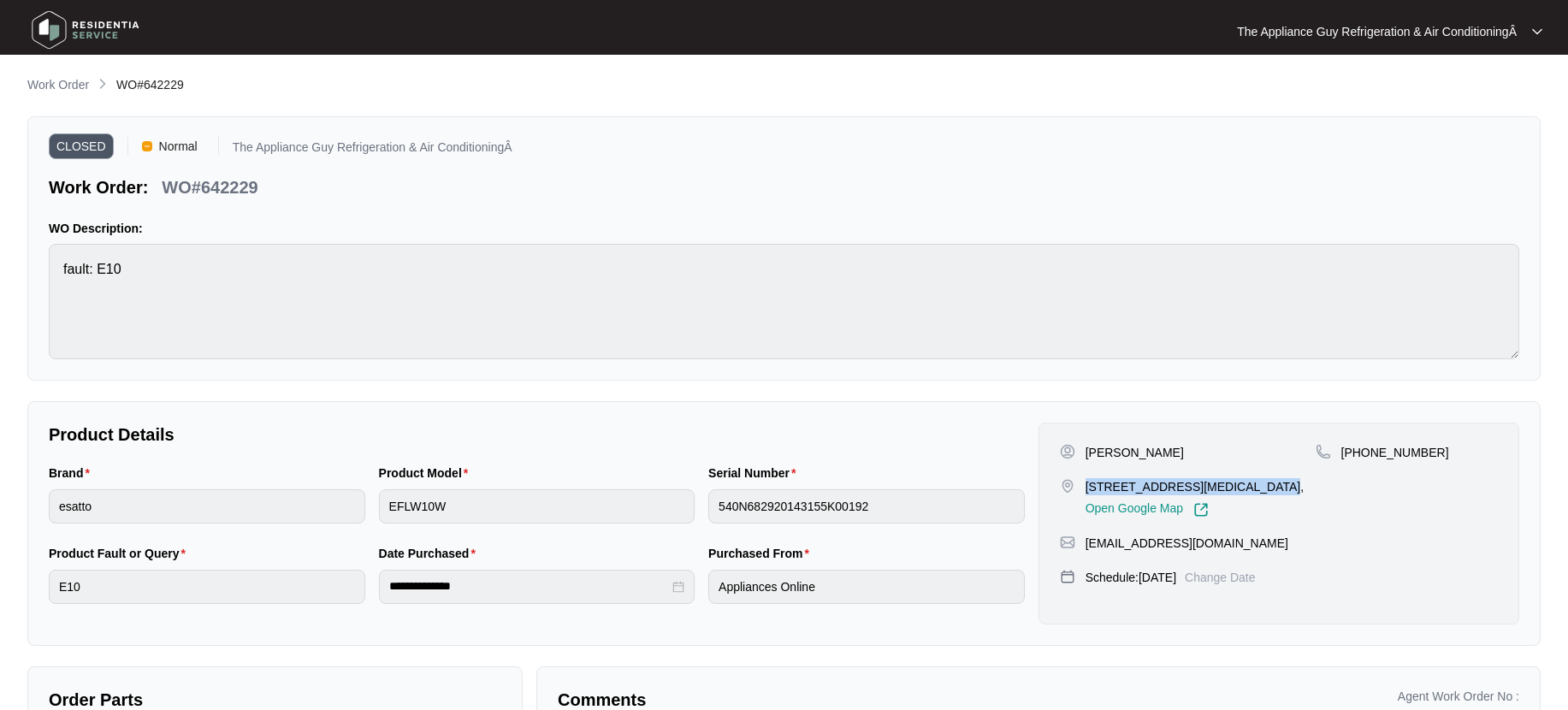
click at [1259, 487] on div "[STREET_ADDRESS][MEDICAL_DATA], Open Google Map" at bounding box center [1187, 498] width 256 height 39
click at [66, 80] on p "Work Order" at bounding box center [57, 84] width 62 height 17
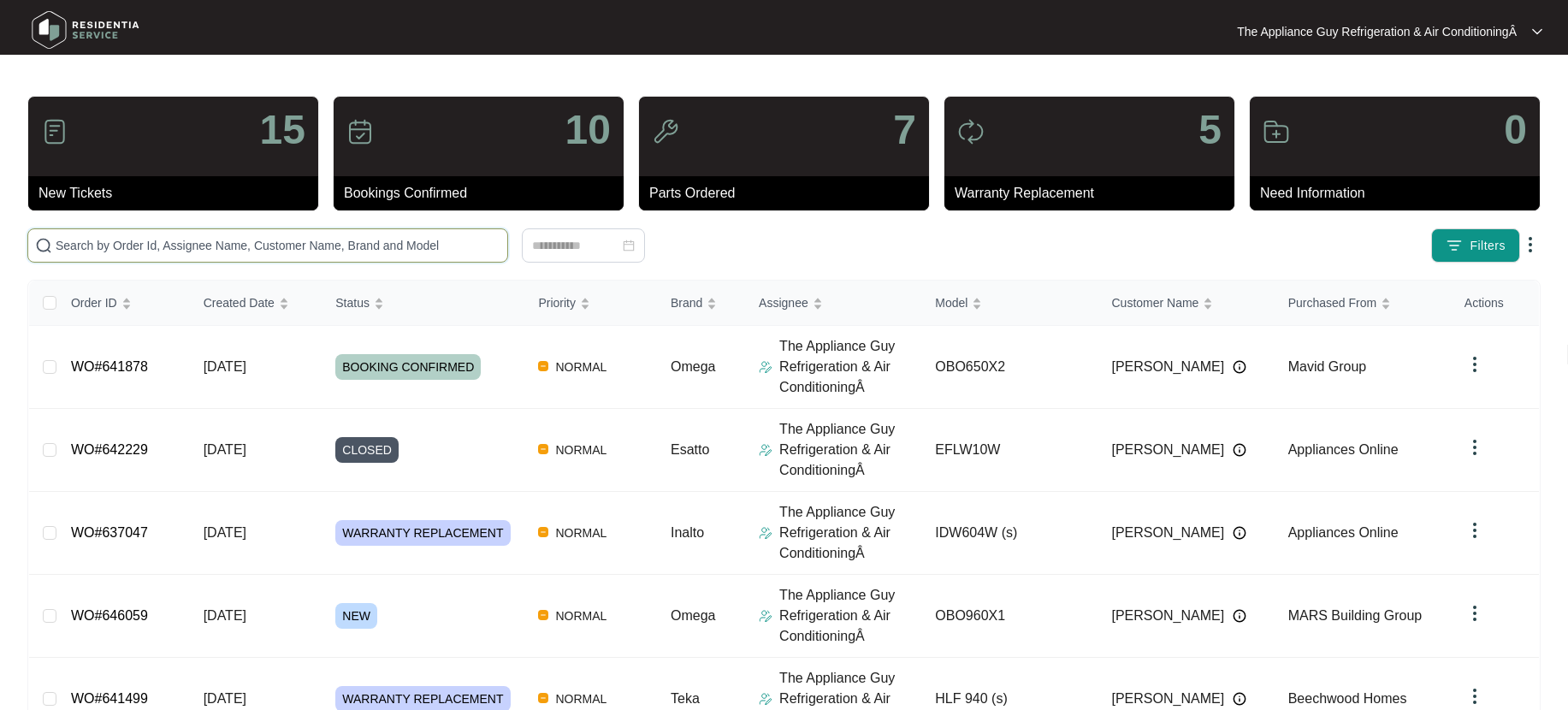
click at [222, 252] on input "text" at bounding box center [278, 245] width 445 height 19
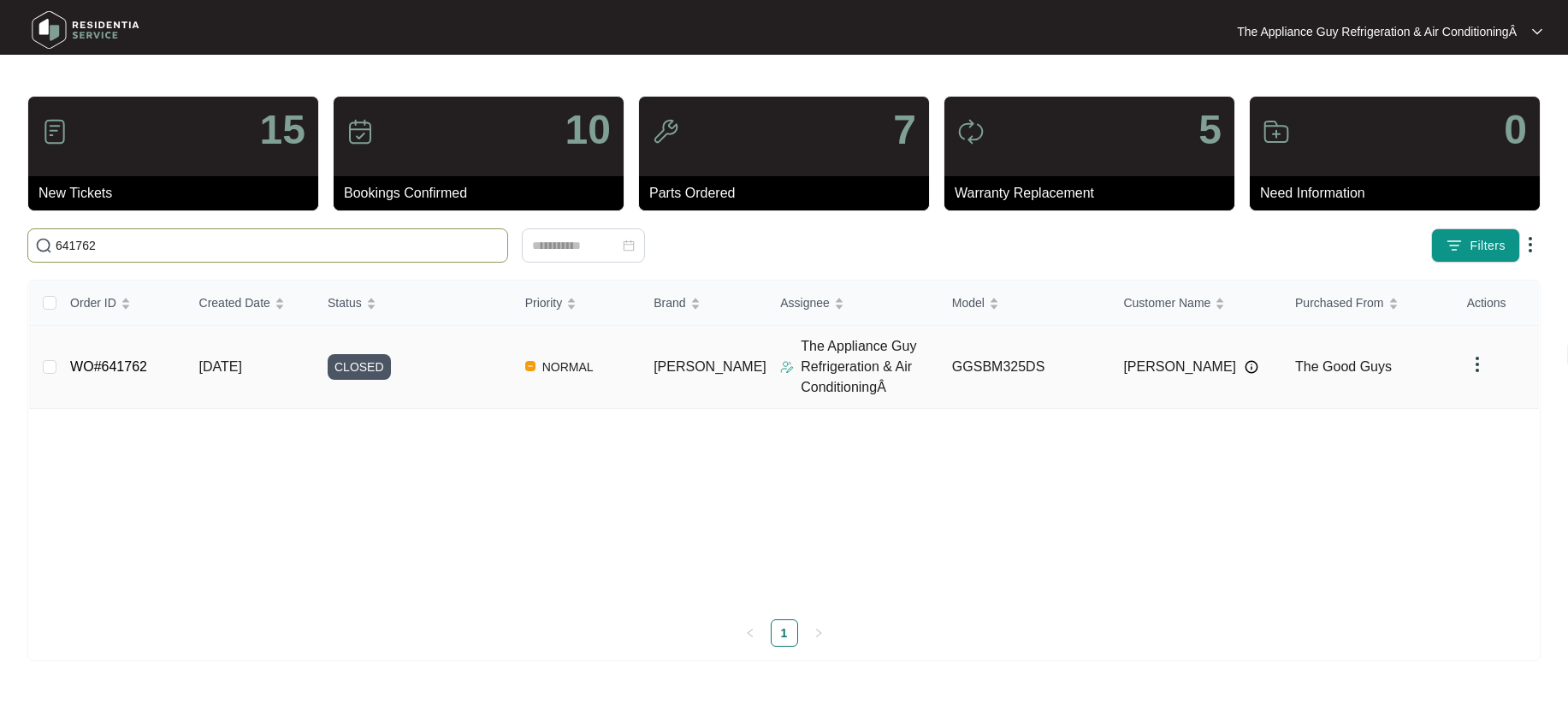
type input "641762"
click at [274, 367] on td "[DATE]" at bounding box center [250, 367] width 128 height 83
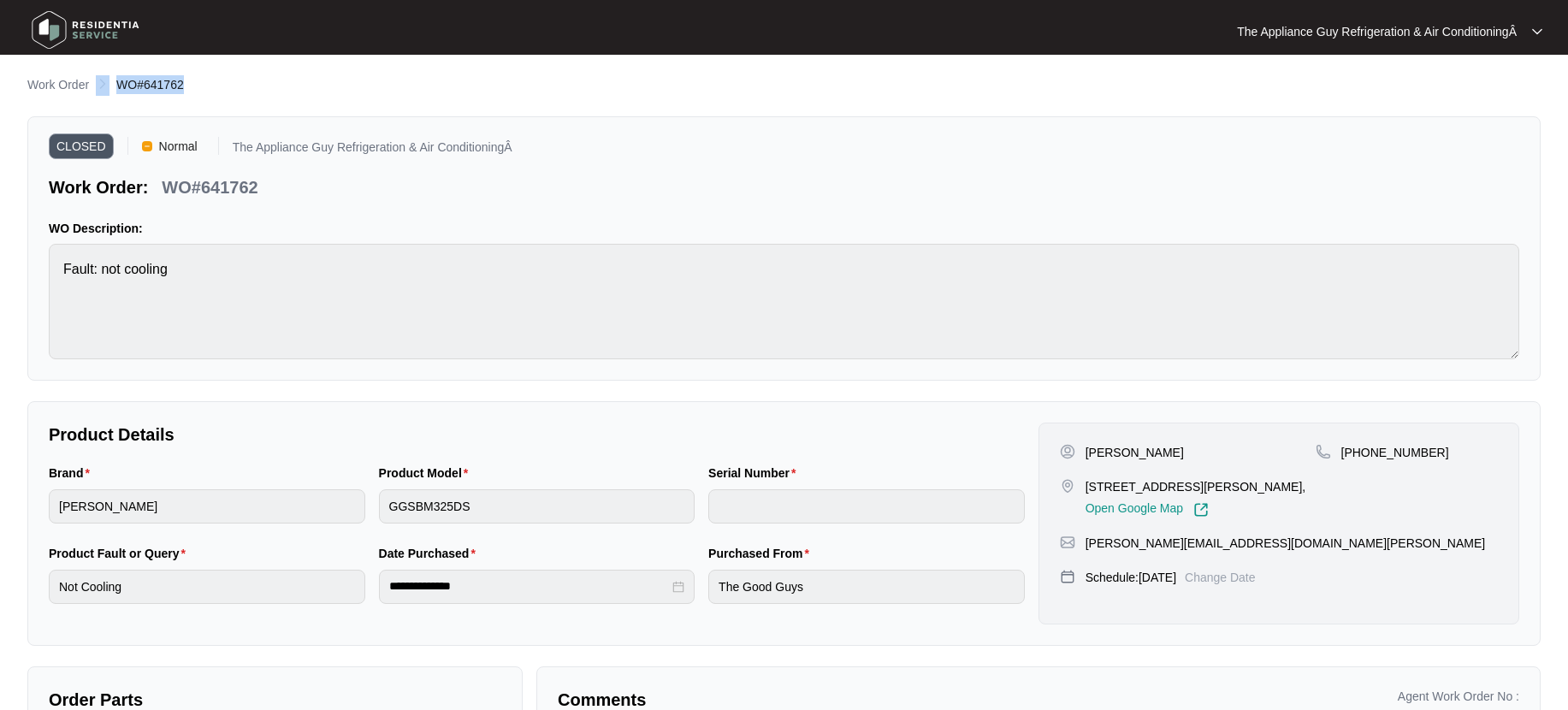
drag, startPoint x: 111, startPoint y: 83, endPoint x: 194, endPoint y: 87, distance: 83.1
click at [191, 84] on div "Work Order WO#641762" at bounding box center [784, 85] width 1513 height 21
click at [1085, 447] on div "[PERSON_NAME]" at bounding box center [1187, 452] width 256 height 17
drag, startPoint x: 1120, startPoint y: 458, endPoint x: 1131, endPoint y: 440, distance: 21.1
click at [1176, 453] on div "[PERSON_NAME]" at bounding box center [1187, 452] width 256 height 17
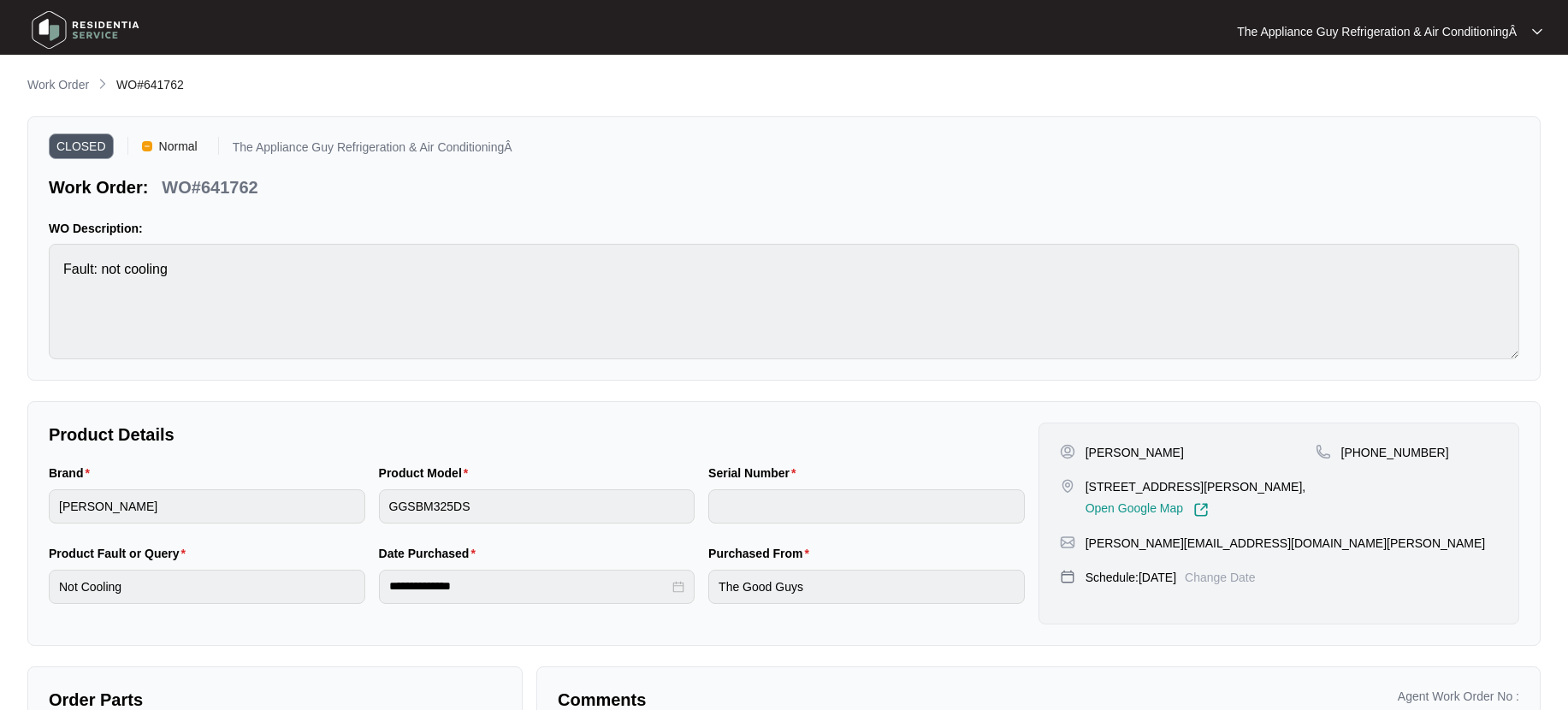
drag, startPoint x: 1085, startPoint y: 487, endPoint x: 1261, endPoint y: 511, distance: 177.6
click at [1269, 490] on p "[STREET_ADDRESS][PERSON_NAME]," at bounding box center [1196, 486] width 221 height 17
click at [57, 83] on p "Work Order" at bounding box center [57, 84] width 62 height 17
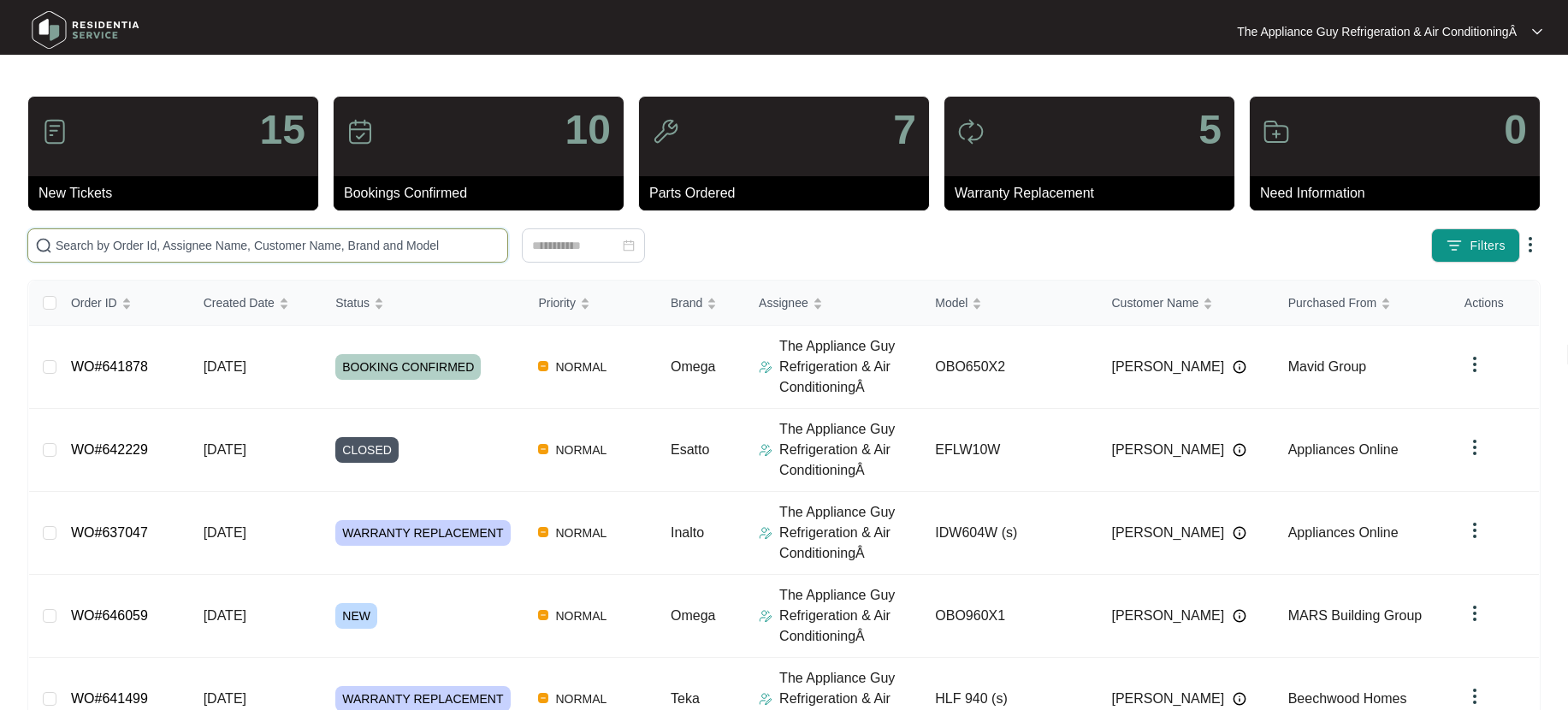
click at [188, 246] on input "text" at bounding box center [278, 245] width 445 height 19
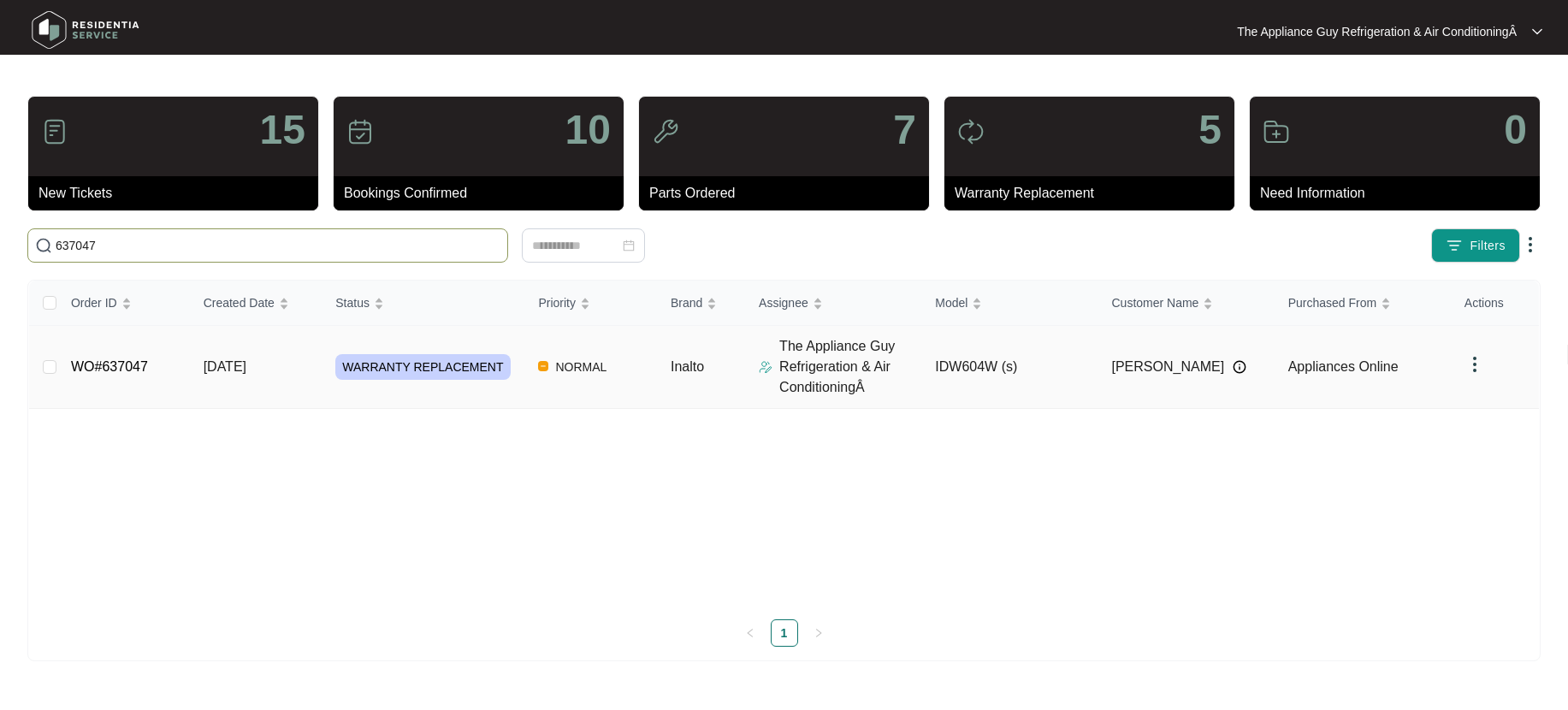
type input "637047"
click at [247, 357] on td "[DATE]" at bounding box center [257, 367] width 133 height 83
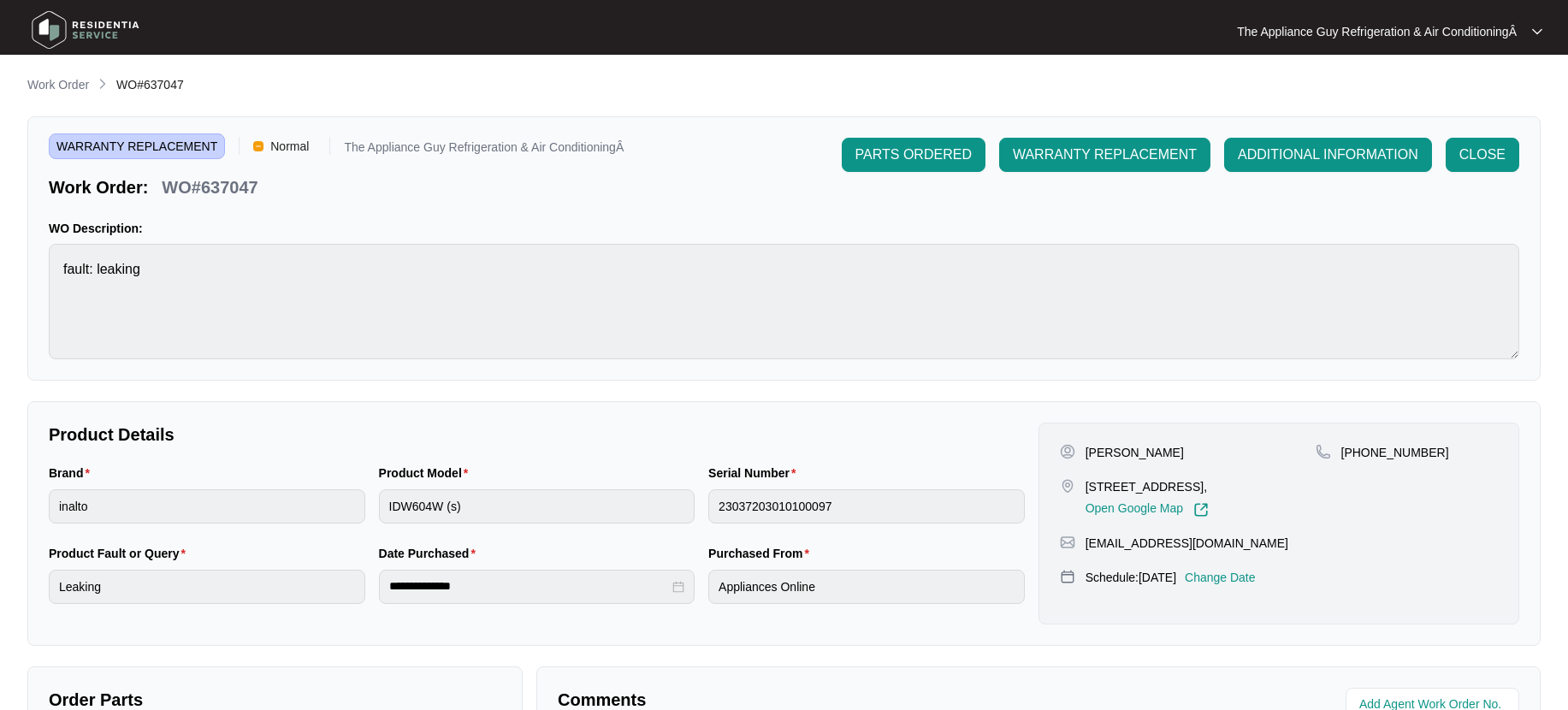
click at [49, 88] on p "Work Order" at bounding box center [57, 84] width 62 height 17
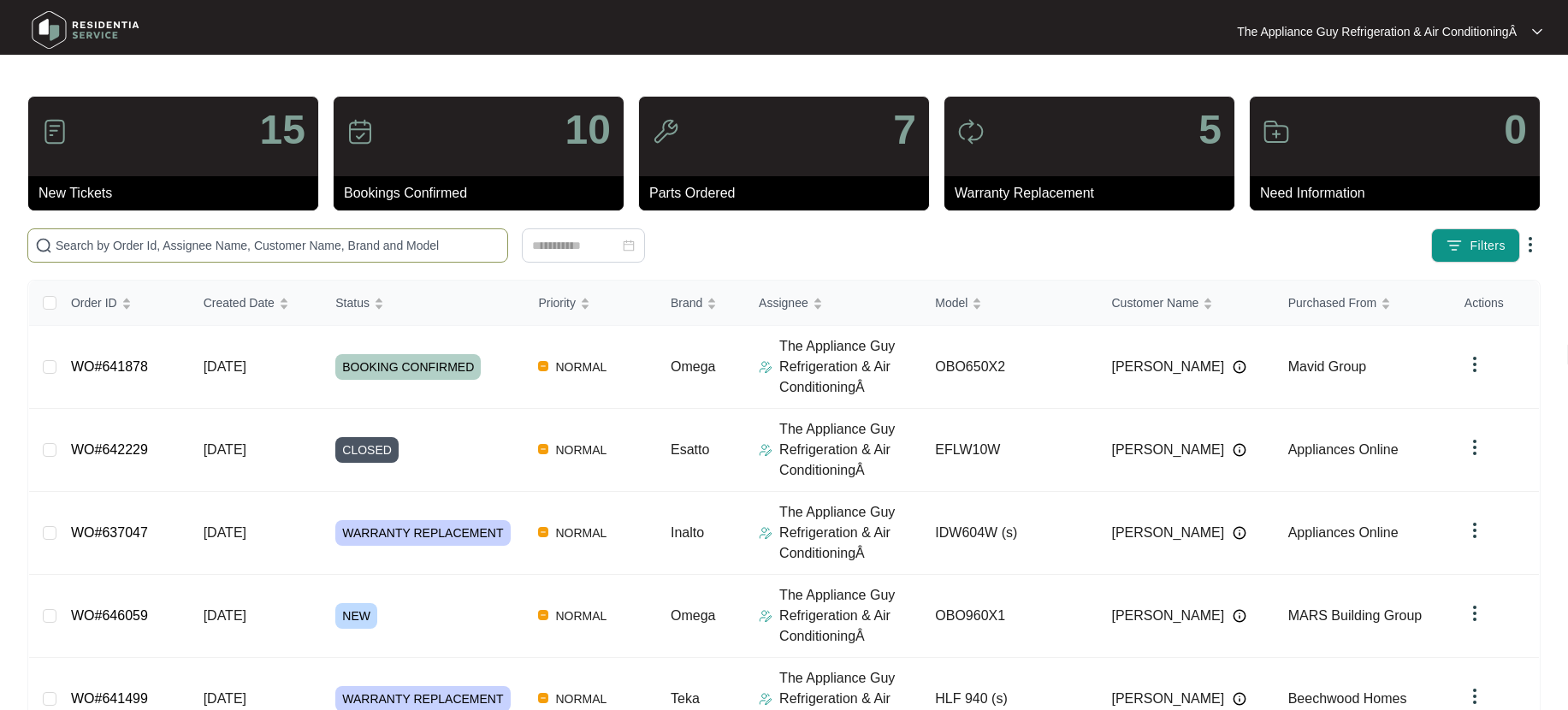
click at [176, 243] on input "text" at bounding box center [278, 245] width 445 height 19
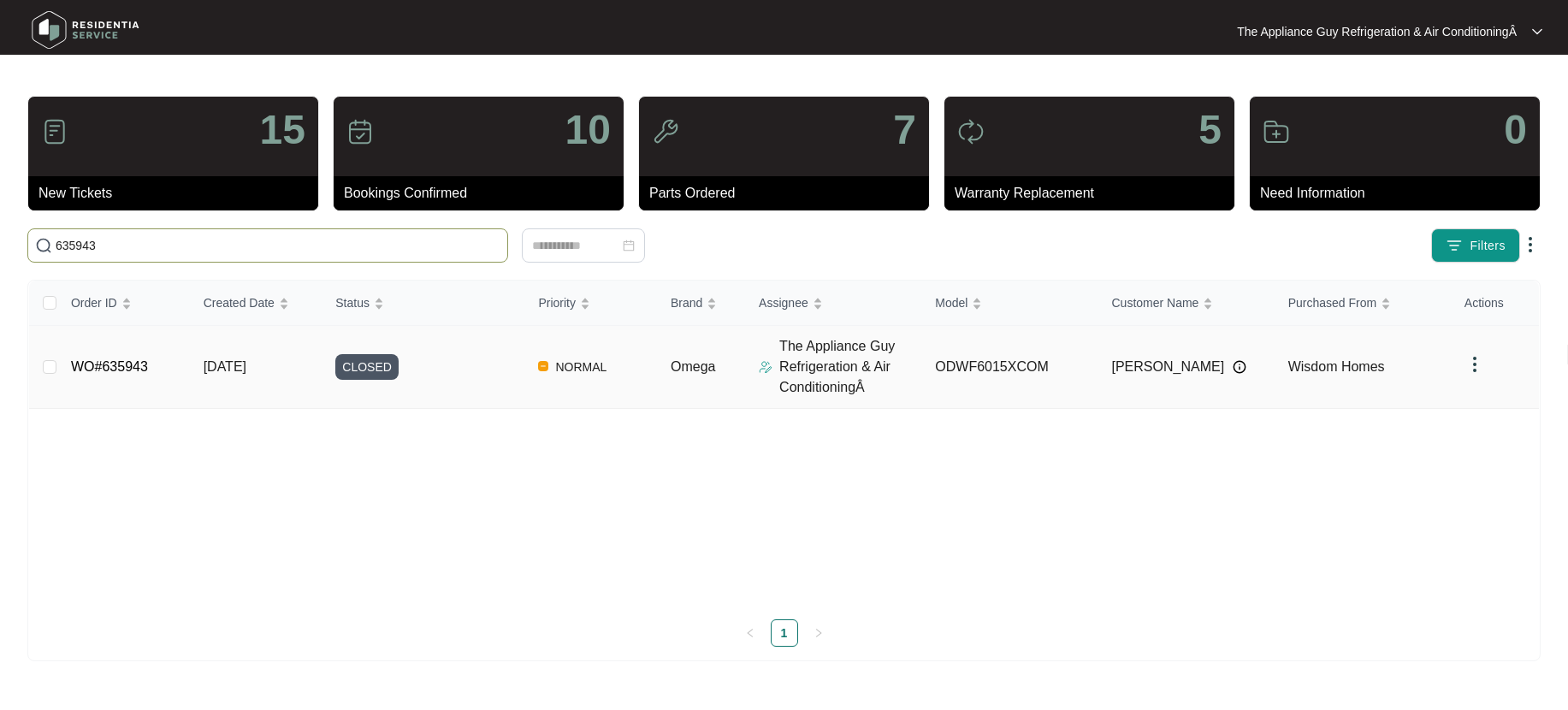
type input "635943"
click at [303, 379] on td "[DATE]" at bounding box center [257, 367] width 133 height 83
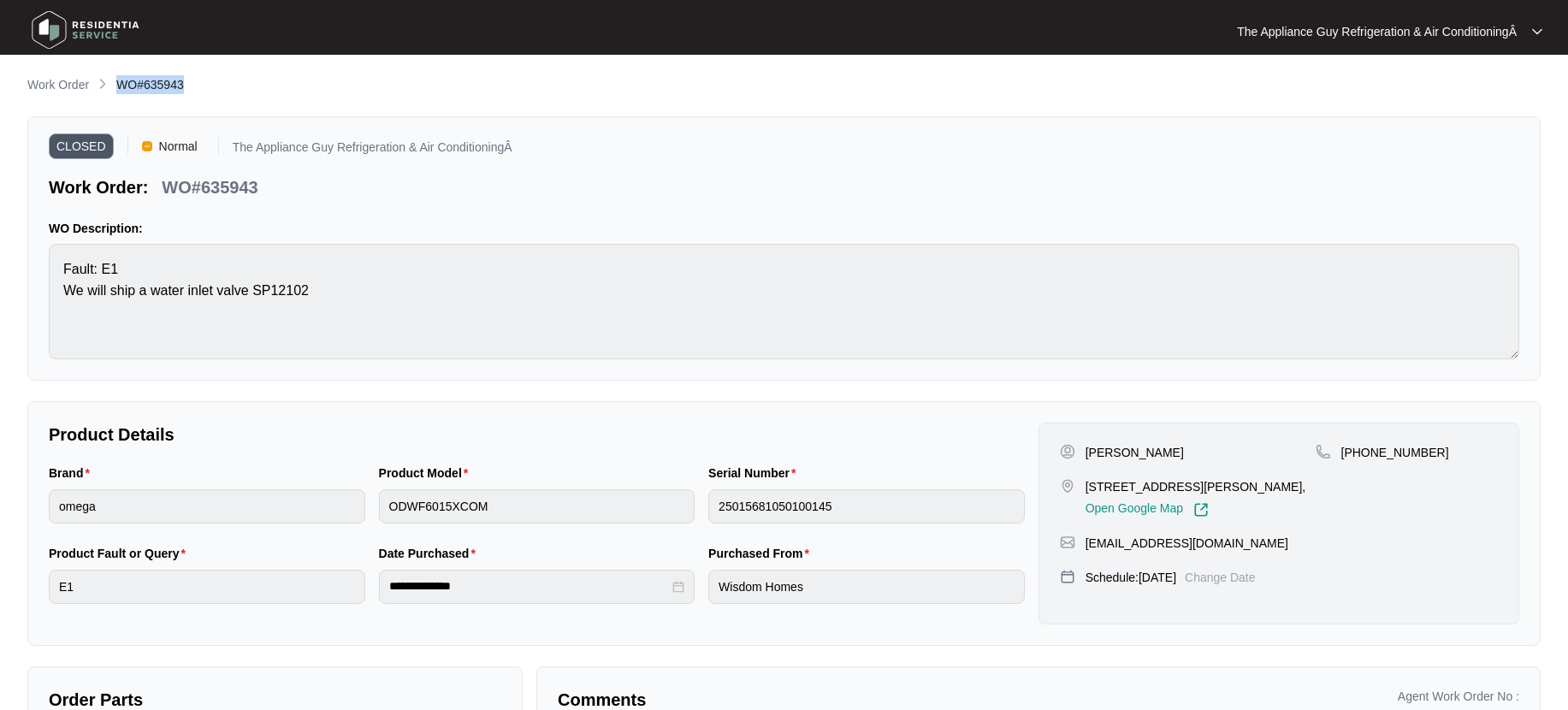
drag, startPoint x: 118, startPoint y: 85, endPoint x: 216, endPoint y: 86, distance: 98.0
click at [215, 85] on div "Work Order WO#635943" at bounding box center [784, 85] width 1513 height 21
drag, startPoint x: 1087, startPoint y: 454, endPoint x: 1154, endPoint y: 457, distance: 67.1
click at [1154, 457] on div "[PERSON_NAME]" at bounding box center [1187, 452] width 256 height 17
drag, startPoint x: 1118, startPoint y: 489, endPoint x: 1133, endPoint y: 502, distance: 19.8
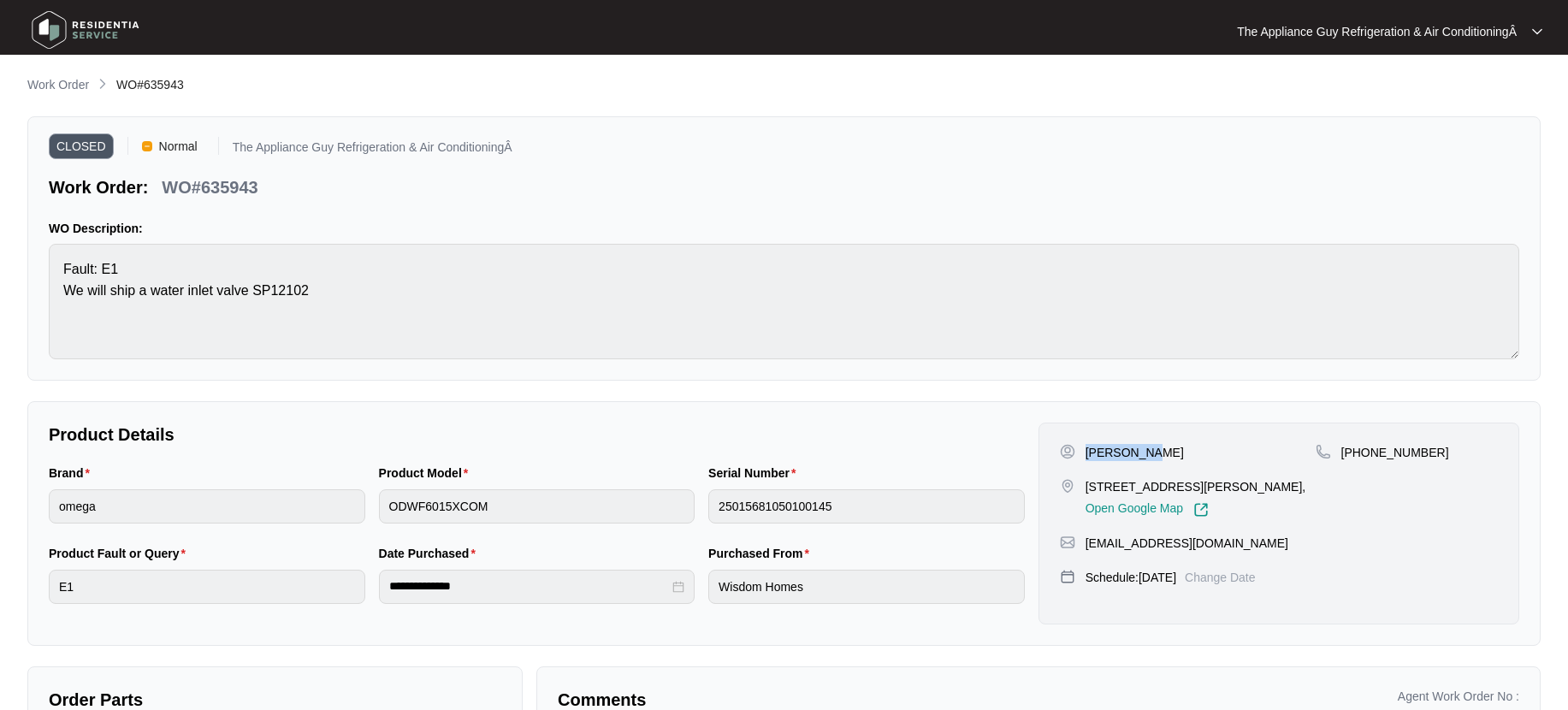
click at [1134, 495] on p "[STREET_ADDRESS][PERSON_NAME]," at bounding box center [1196, 486] width 221 height 17
click at [82, 85] on p "Work Order" at bounding box center [57, 84] width 62 height 17
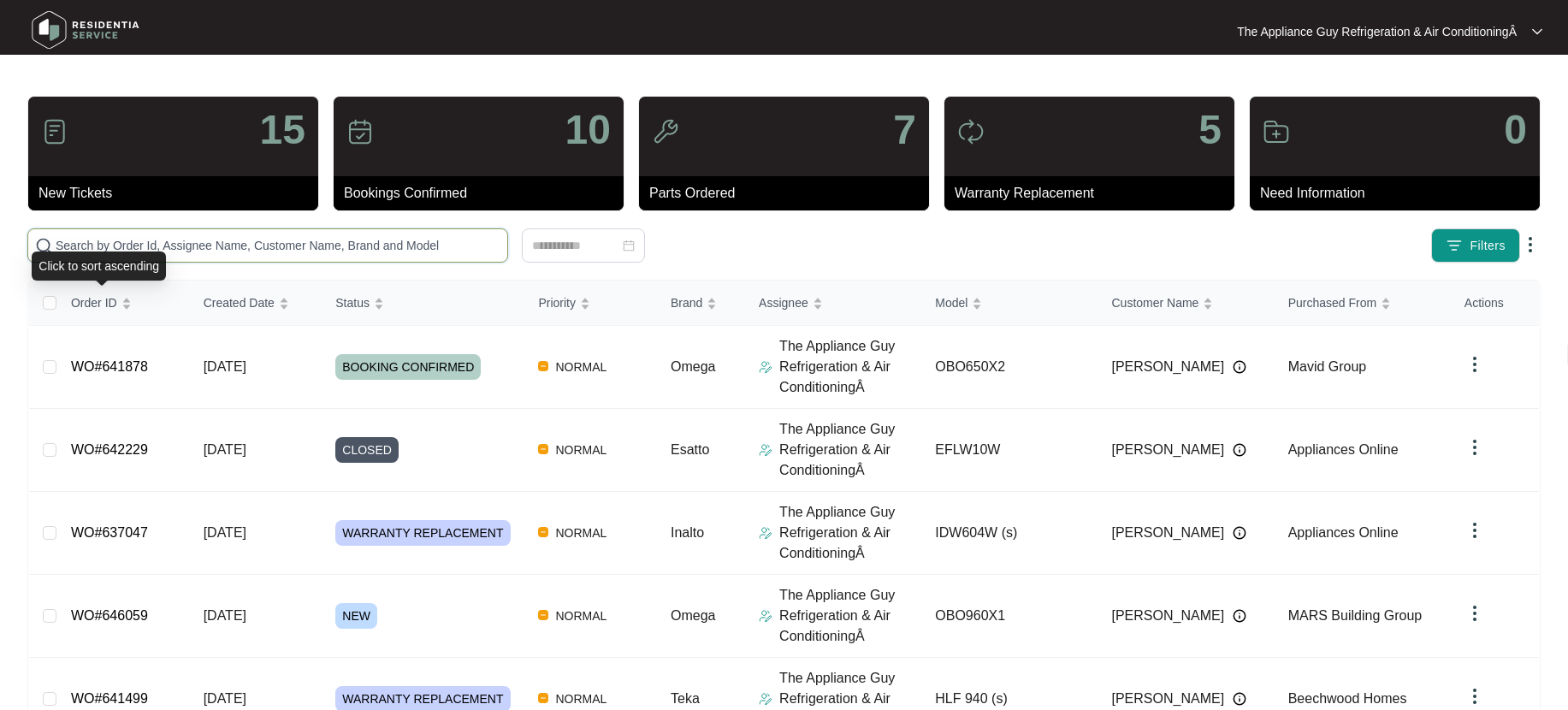
click at [120, 248] on input "text" at bounding box center [278, 245] width 445 height 19
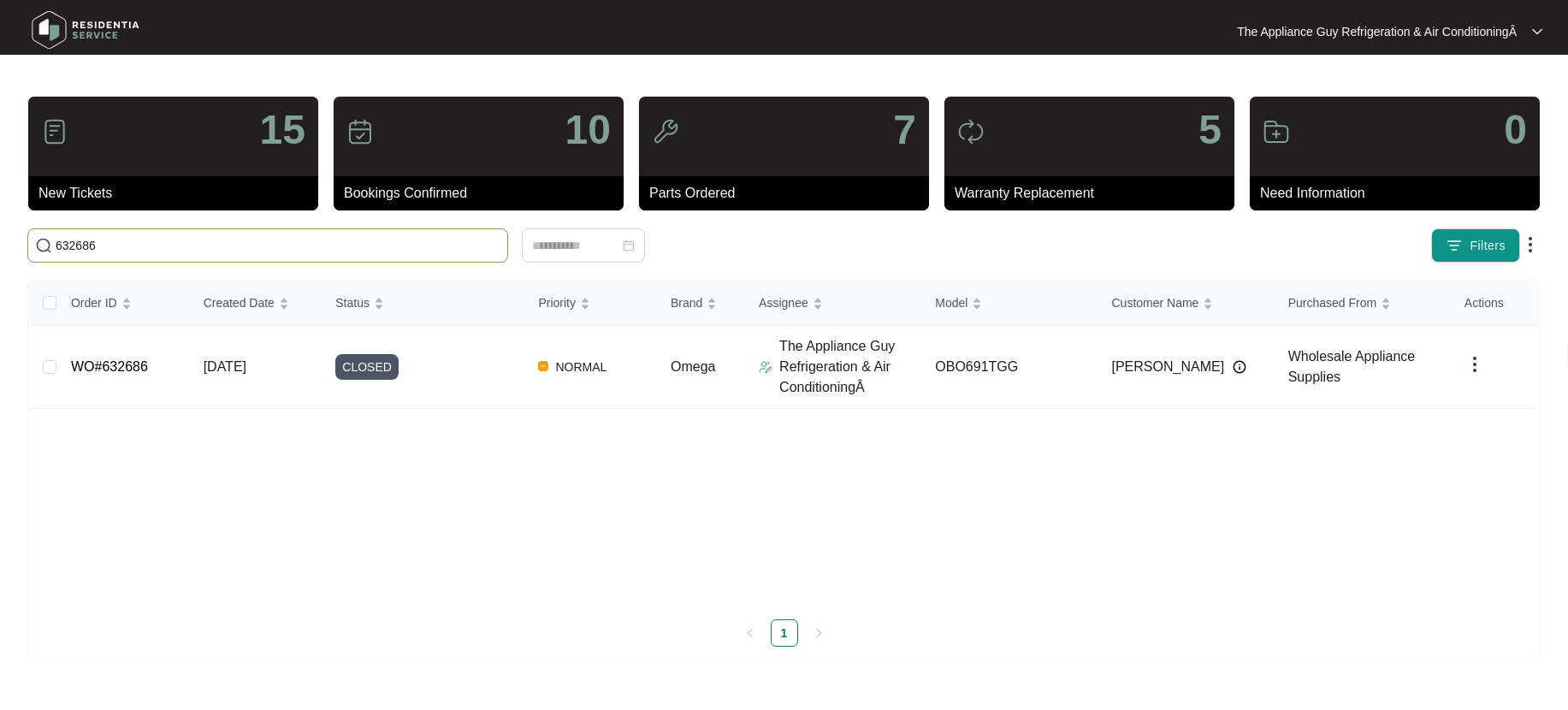
type input "632686"
click at [285, 360] on td "[DATE]" at bounding box center [257, 367] width 133 height 83
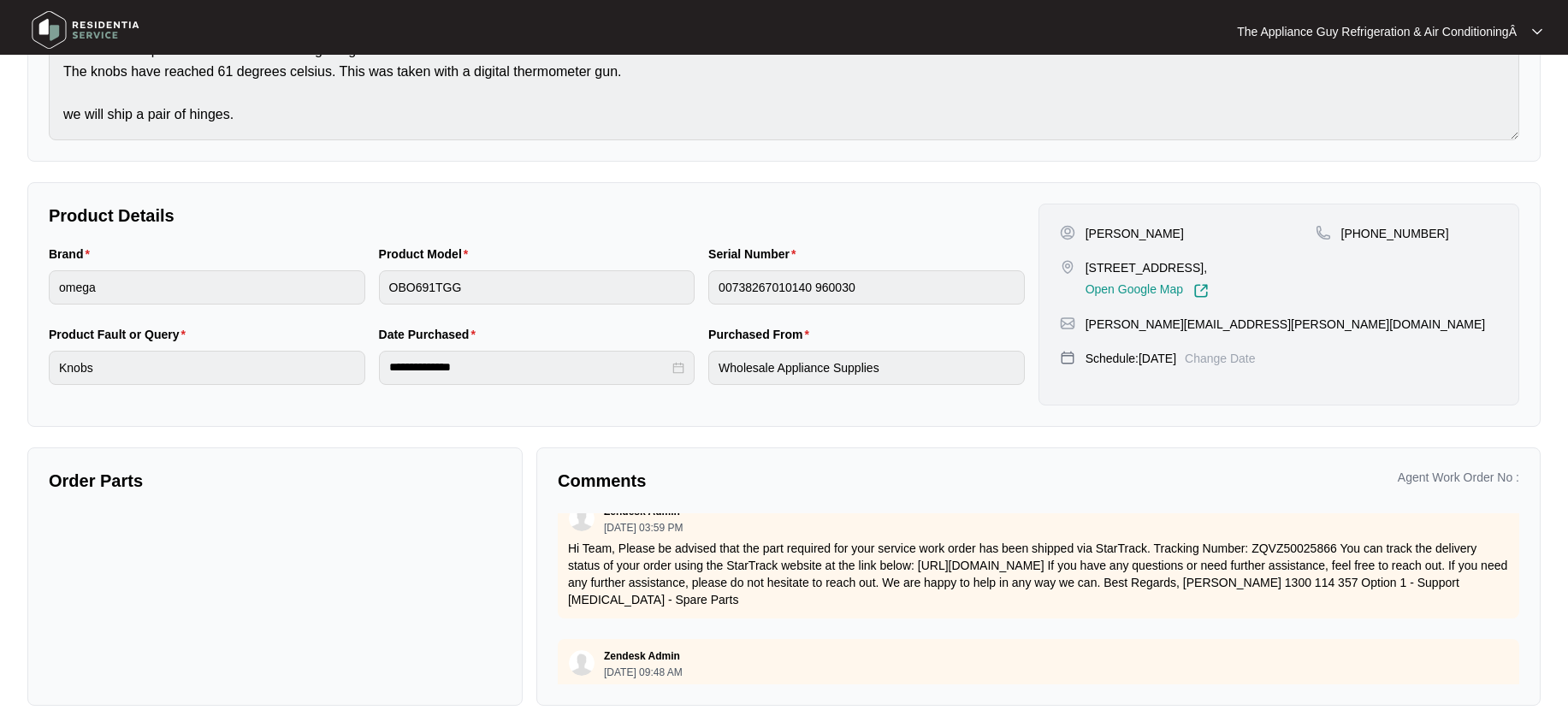
scroll to position [235, 0]
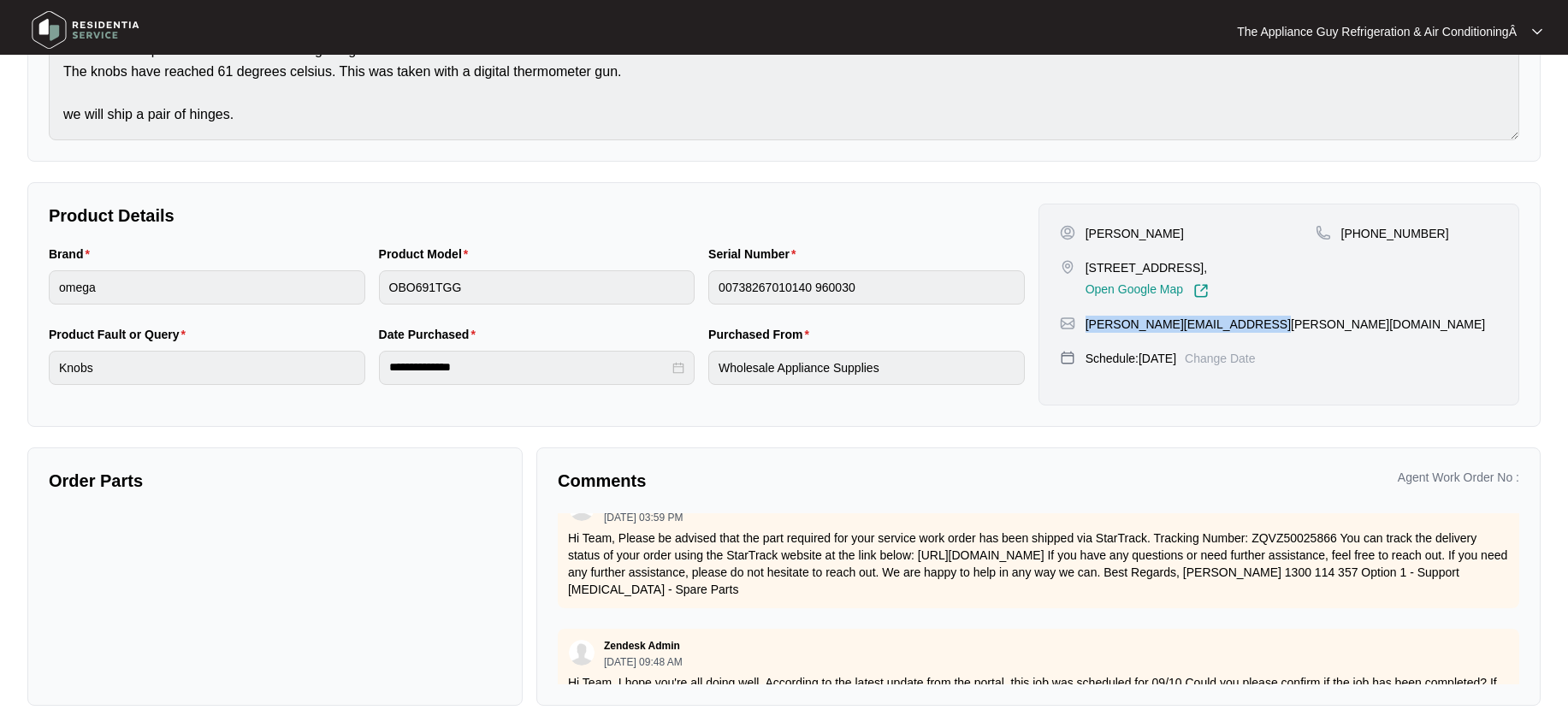
drag, startPoint x: 1083, startPoint y: 337, endPoint x: 1248, endPoint y: 337, distance: 165.0
click at [1248, 333] on div "[PERSON_NAME][EMAIL_ADDRESS][PERSON_NAME][DOMAIN_NAME]" at bounding box center [1279, 324] width 438 height 17
drag, startPoint x: 1360, startPoint y: 232, endPoint x: 1468, endPoint y: 235, distance: 108.0
click at [1468, 235] on div "[PHONE_NUMBER]" at bounding box center [1406, 233] width 182 height 17
drag, startPoint x: 1085, startPoint y: 342, endPoint x: 1248, endPoint y: 342, distance: 163.0
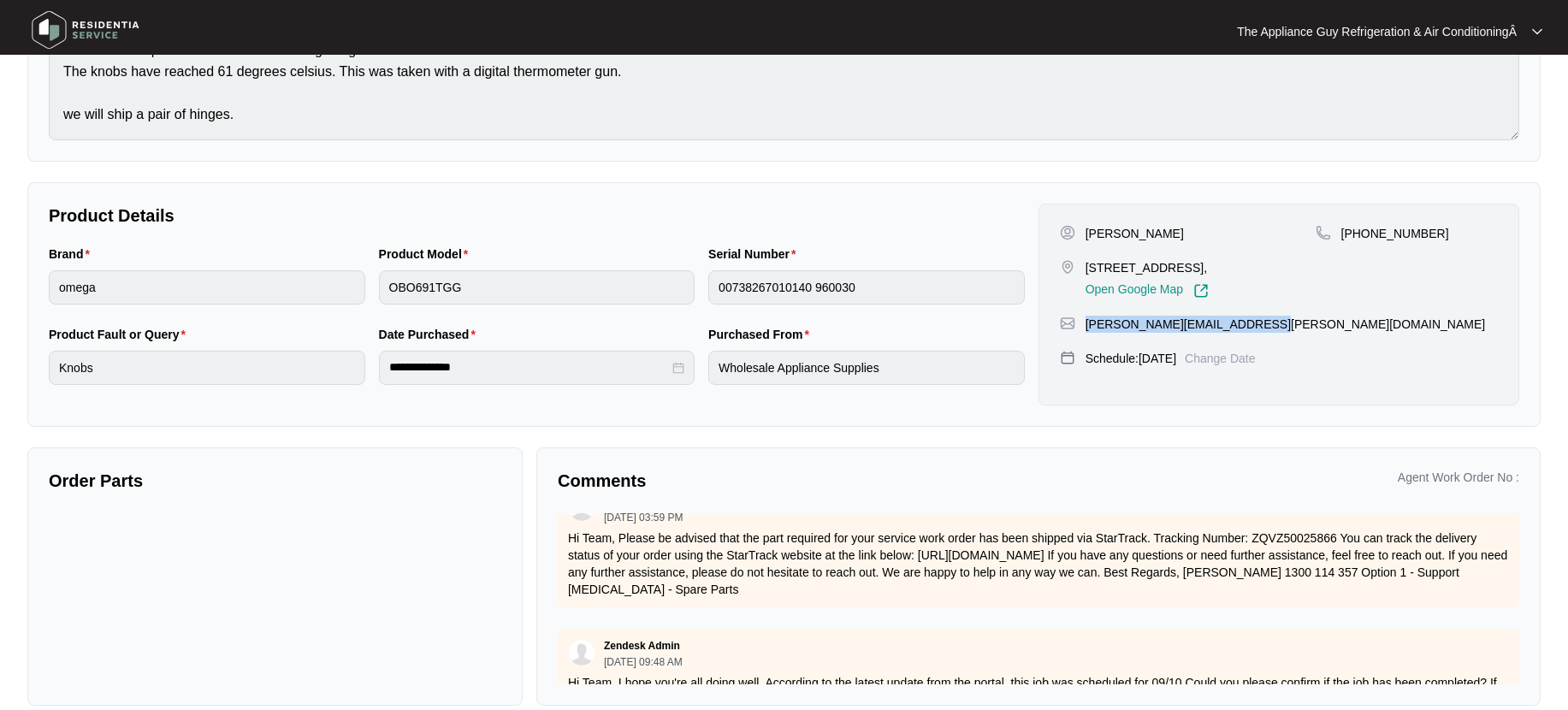
click at [1248, 333] on div "[PERSON_NAME][EMAIL_ADDRESS][PERSON_NAME][DOMAIN_NAME]" at bounding box center [1279, 324] width 438 height 17
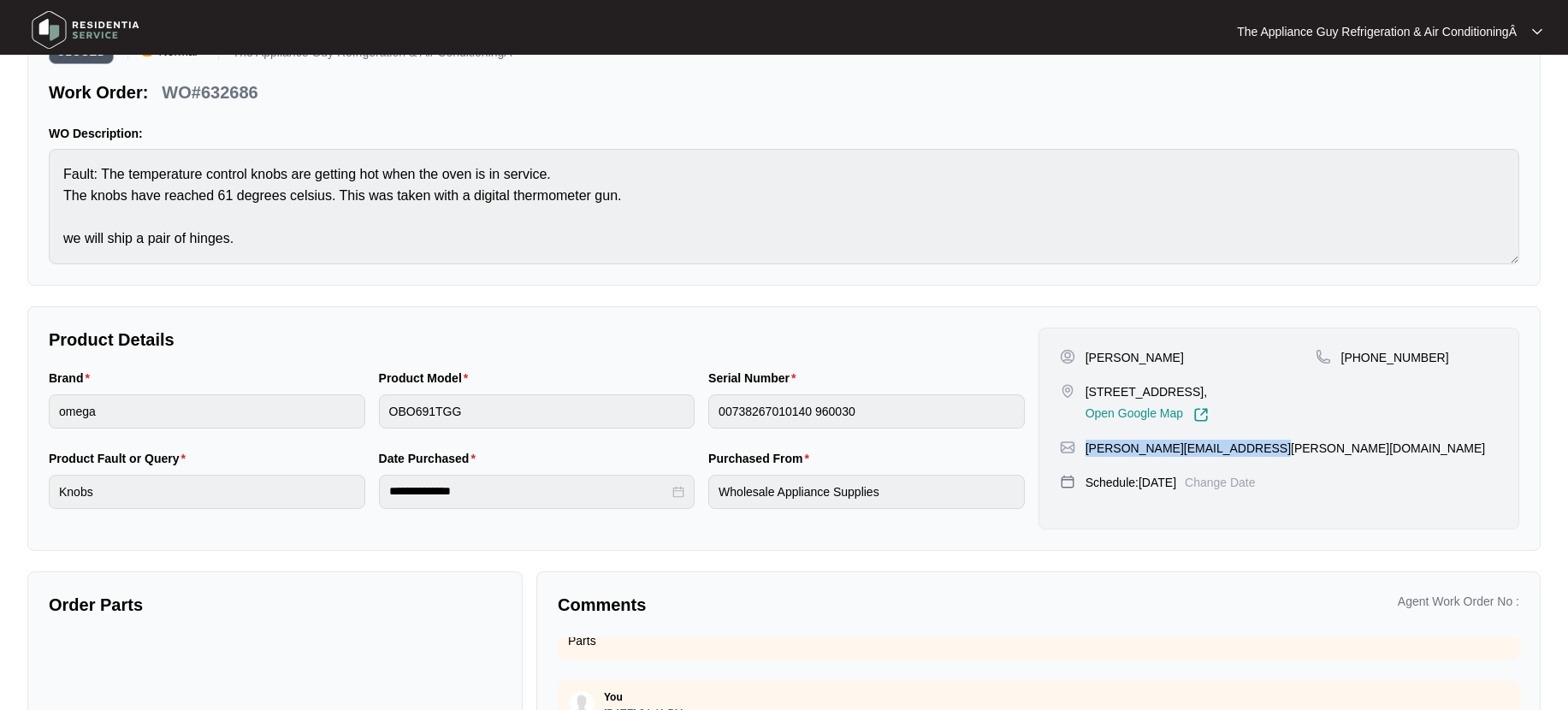
scroll to position [0, 0]
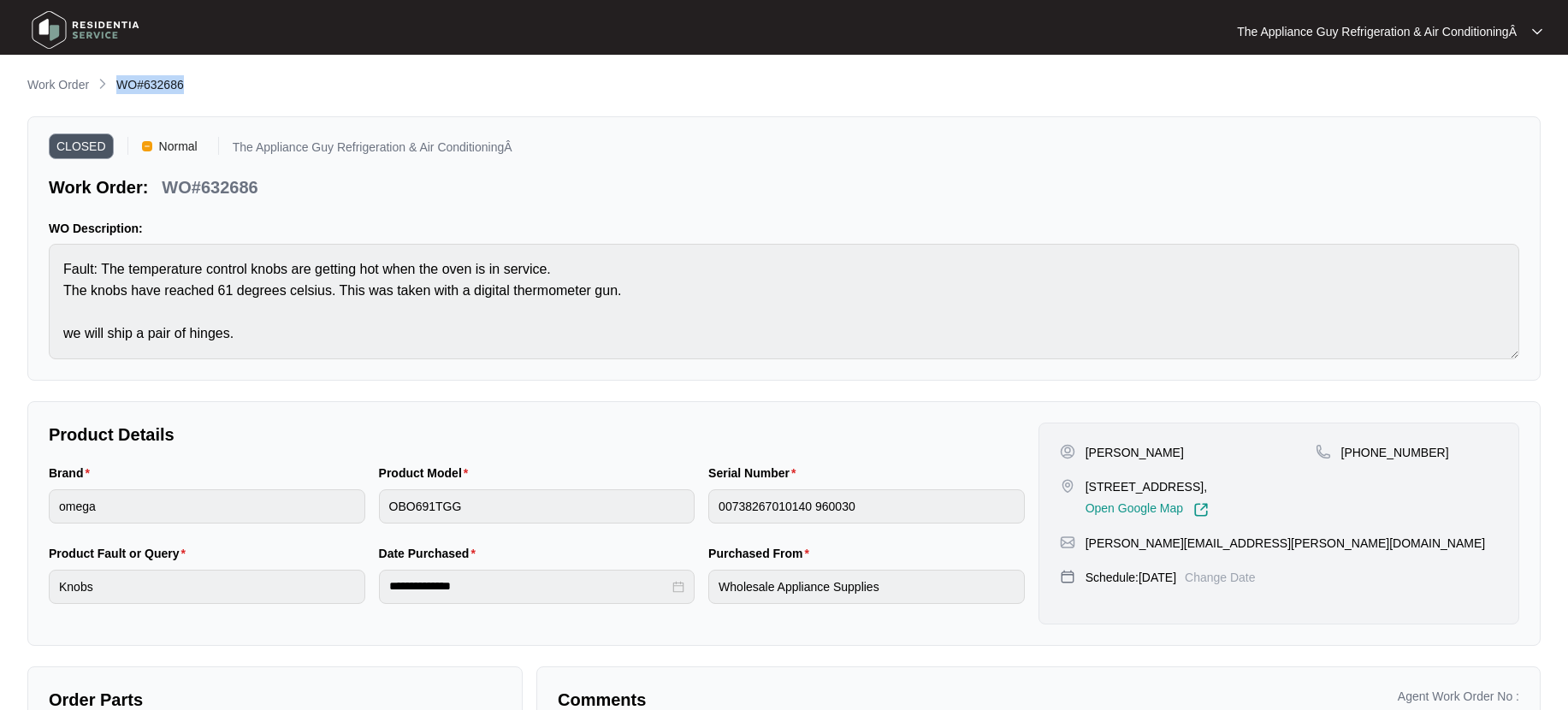
drag, startPoint x: 118, startPoint y: 81, endPoint x: 214, endPoint y: 91, distance: 96.5
click at [214, 91] on div "Work Order WO#632686" at bounding box center [784, 85] width 1513 height 21
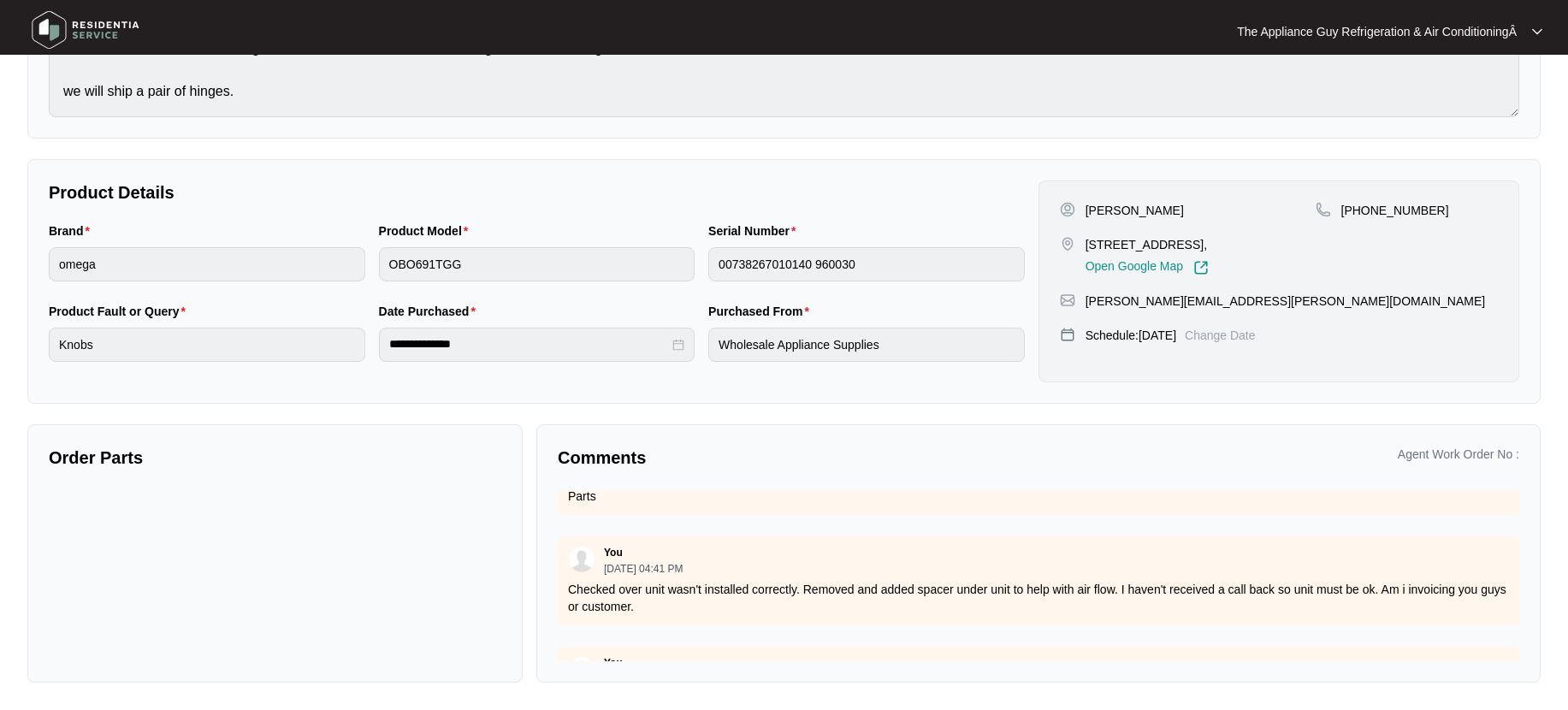
scroll to position [434, 0]
